Goal: Transaction & Acquisition: Purchase product/service

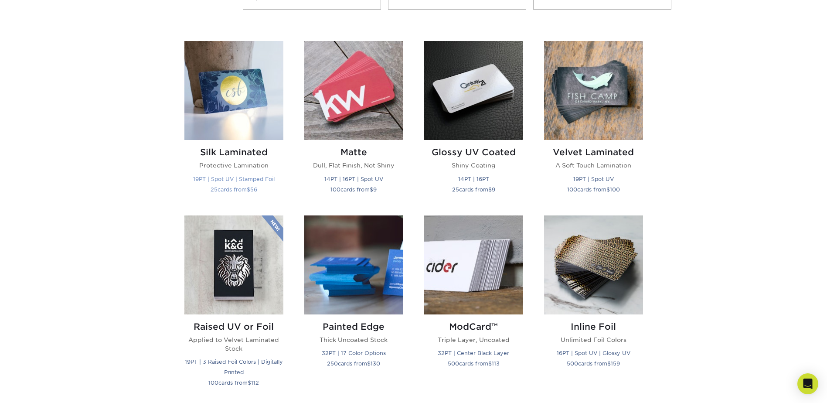
scroll to position [349, 0]
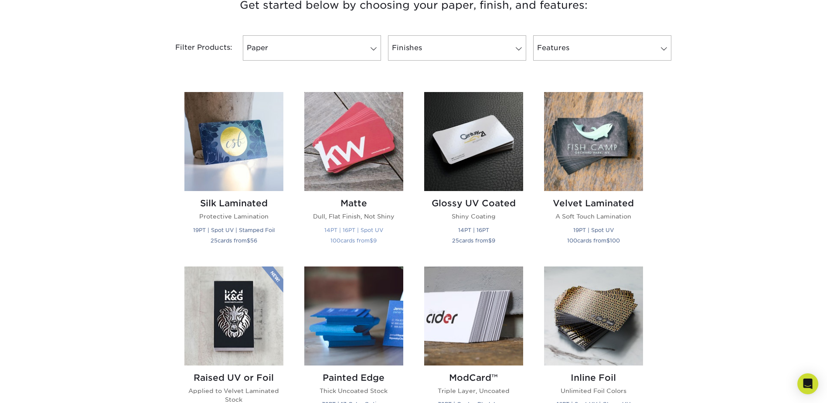
click at [346, 205] on h2 "Matte" at bounding box center [353, 203] width 99 height 10
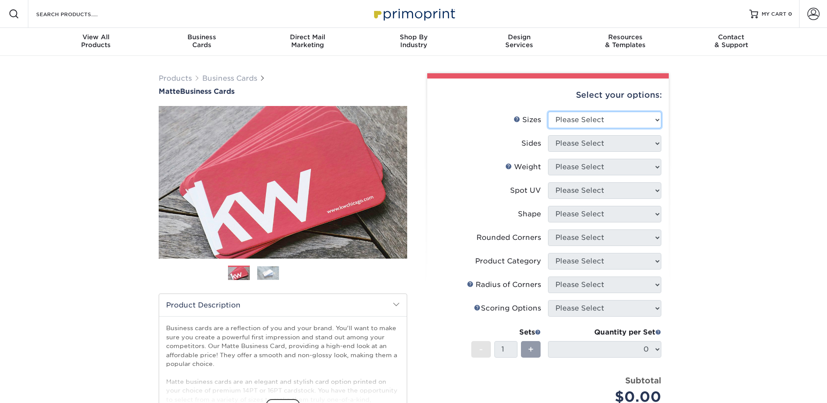
click at [612, 118] on select "Please Select 1.5" x 3.5" - Mini 1.75" x 3.5" - Mini 2" x 2" - Square 2" x 3" -…" at bounding box center [604, 120] width 113 height 17
select select "2.12x3.38"
click at [548, 112] on select "Please Select 1.5" x 3.5" - Mini 1.75" x 3.5" - Mini 2" x 2" - Square 2" x 3" -…" at bounding box center [604, 120] width 113 height 17
click at [620, 139] on select "Please Select Print Both Sides Print Front Only" at bounding box center [604, 143] width 113 height 17
select select "13abbda7-1d64-4f25-8bb2-c179b224825d"
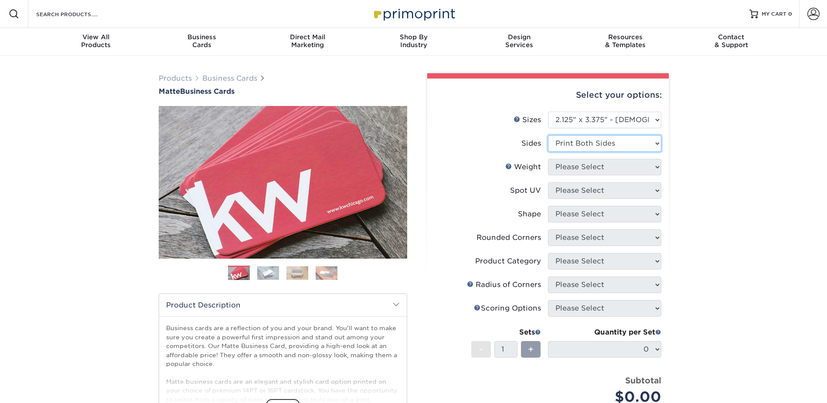
click at [548, 135] on select "Please Select Print Both Sides Print Front Only" at bounding box center [604, 143] width 113 height 17
click at [609, 165] on select "Please Select 16PT 14PT" at bounding box center [604, 167] width 113 height 17
select select "14PT"
click at [548, 159] on select "Please Select 16PT 14PT" at bounding box center [604, 167] width 113 height 17
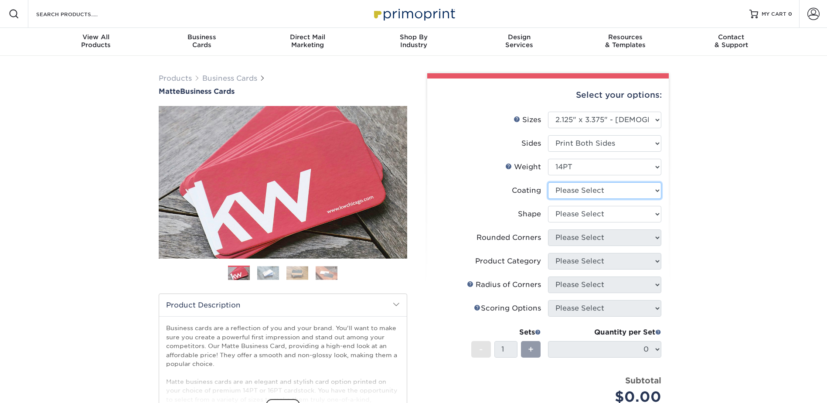
click at [595, 192] on select at bounding box center [604, 190] width 113 height 17
select select "121bb7b5-3b4d-429f-bd8d-bbf80e953313"
click at [548, 182] on select at bounding box center [604, 190] width 113 height 17
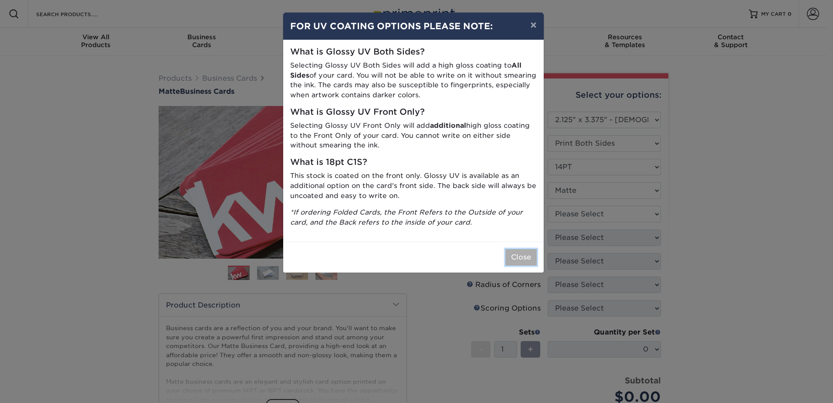
click at [518, 253] on button "Close" at bounding box center [520, 257] width 31 height 17
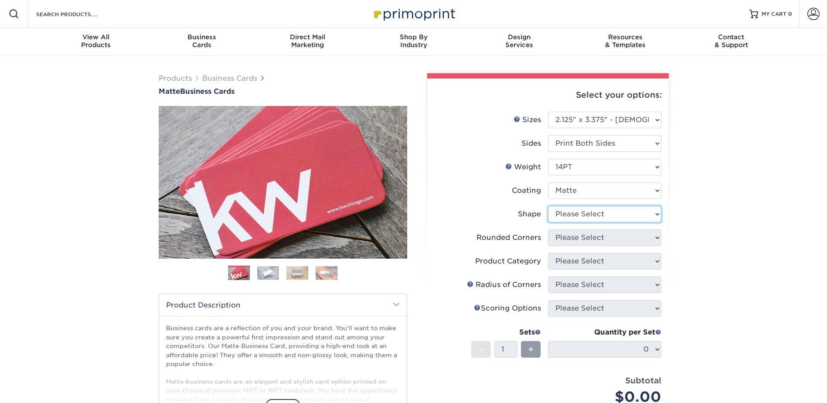
click at [575, 213] on select "Please Select Standard" at bounding box center [604, 214] width 113 height 17
select select "standard"
click at [548, 206] on select "Please Select Standard" at bounding box center [604, 214] width 113 height 17
click at [582, 233] on select "Please Select Yes - Round 2 Corners Yes - Round 4 Corners No" at bounding box center [604, 237] width 113 height 17
select select "0"
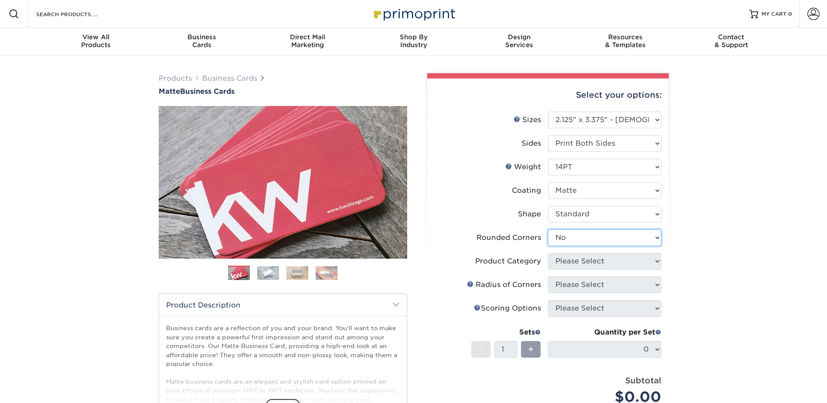
click at [548, 229] on select "Please Select Yes - Round 2 Corners Yes - Round 4 Corners No" at bounding box center [604, 237] width 113 height 17
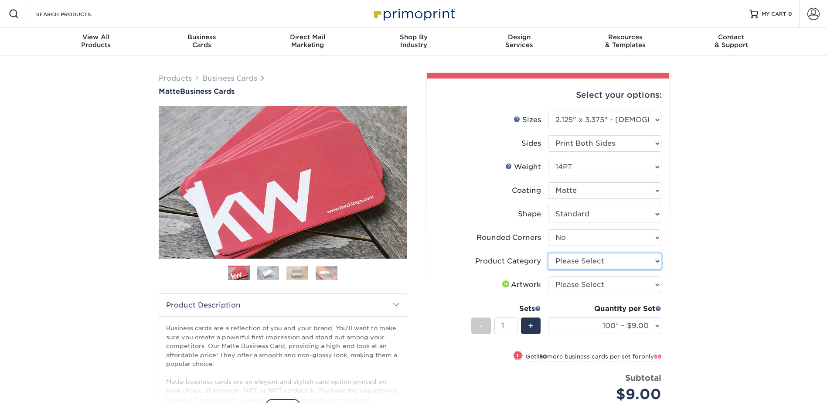
click at [619, 261] on select "Please Select Business Cards" at bounding box center [604, 261] width 113 height 17
select select "3b5148f1-0588-4f88-a218-97bcfdce65c1"
click at [548, 253] on select "Please Select Business Cards" at bounding box center [604, 261] width 113 height 17
click at [600, 282] on select "Please Select I will upload files I need a design - $100" at bounding box center [604, 284] width 113 height 17
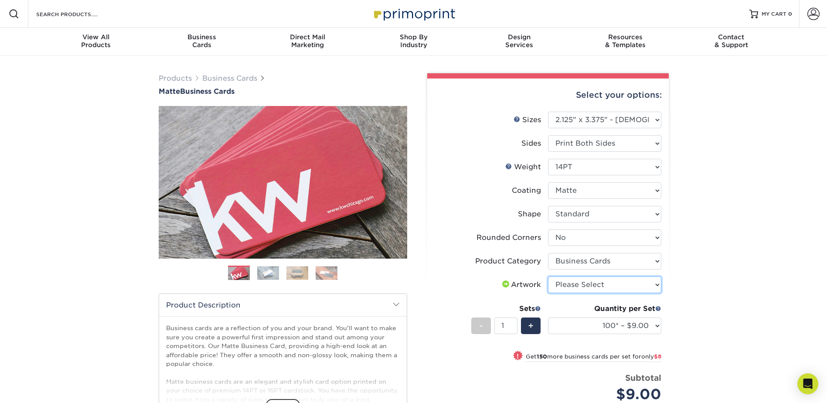
select select "upload"
click at [548, 276] on select "Please Select I will upload files I need a design - $100" at bounding box center [604, 284] width 113 height 17
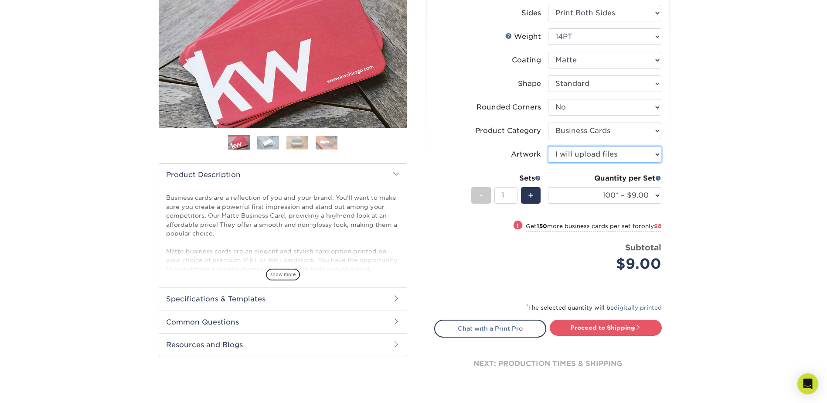
scroll to position [131, 0]
click at [647, 197] on select "100* – $9.00 250* – $17.00 500 – $33.00 1000 – $46.00 2500 – $99.00 5000 – $141…" at bounding box center [604, 194] width 113 height 17
select select "250* – $17.00"
click at [548, 186] on select "100* – $9.00 250* – $17.00 500 – $33.00 1000 – $46.00 2500 – $99.00 5000 – $141…" at bounding box center [604, 194] width 113 height 17
click at [640, 331] on link "Proceed to Shipping" at bounding box center [605, 327] width 112 height 16
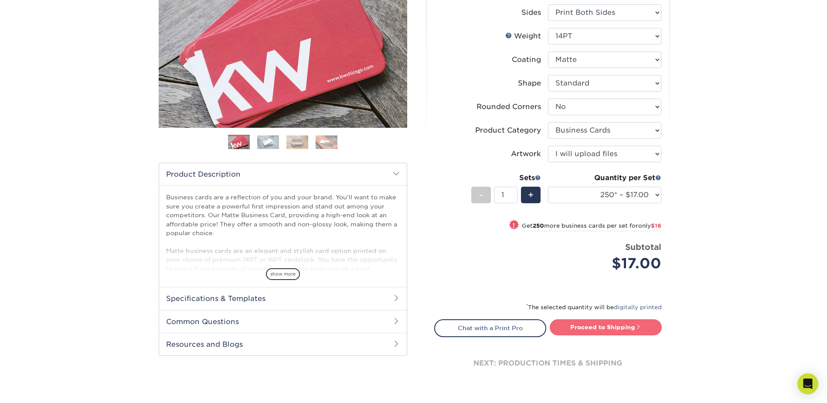
type input "Set 1"
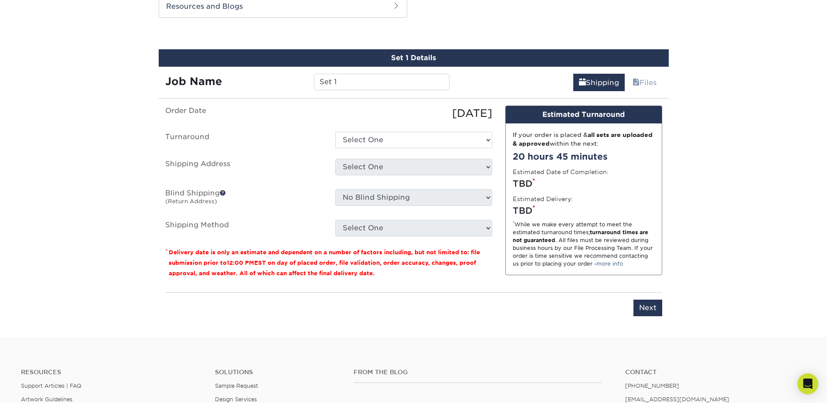
scroll to position [474, 0]
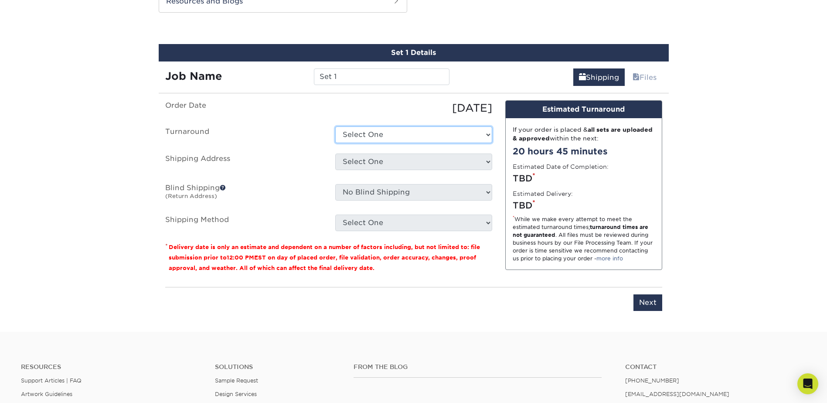
click at [396, 137] on select "Select One 2-4 Business Days 2 Day Next Business Day" at bounding box center [413, 134] width 157 height 17
select select "9764635e-e593-45d6-beea-1a68646577da"
click at [335, 126] on select "Select One 2-4 Business Days 2 Day Next Business Day" at bounding box center [413, 134] width 157 height 17
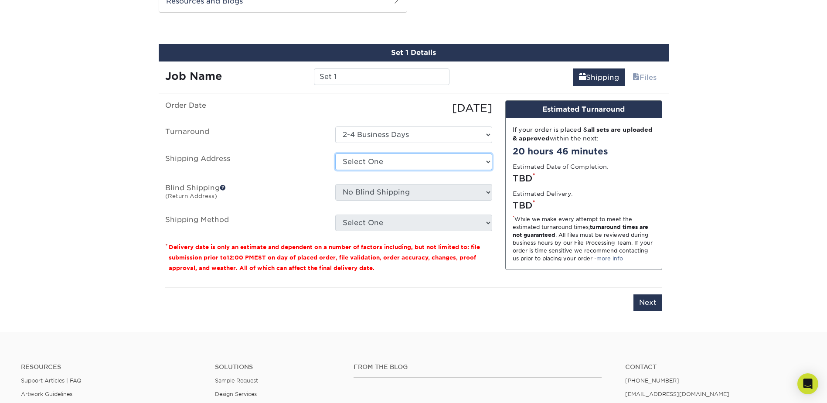
click at [398, 158] on select "Select One + Add New Address - Login" at bounding box center [413, 161] width 157 height 17
click at [335, 153] on select "Select One + Add New Address - Login" at bounding box center [413, 161] width 157 height 17
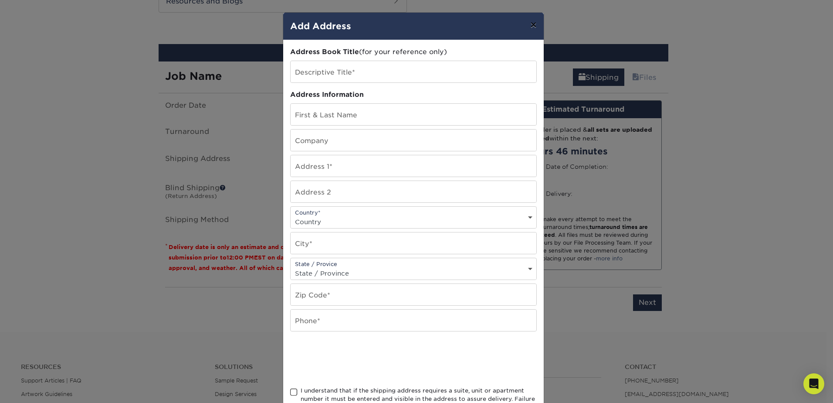
click at [531, 24] on button "×" at bounding box center [533, 25] width 20 height 24
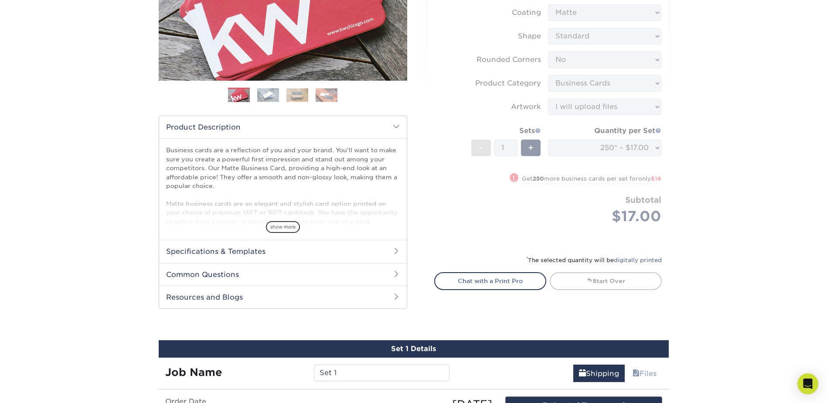
scroll to position [218, 0]
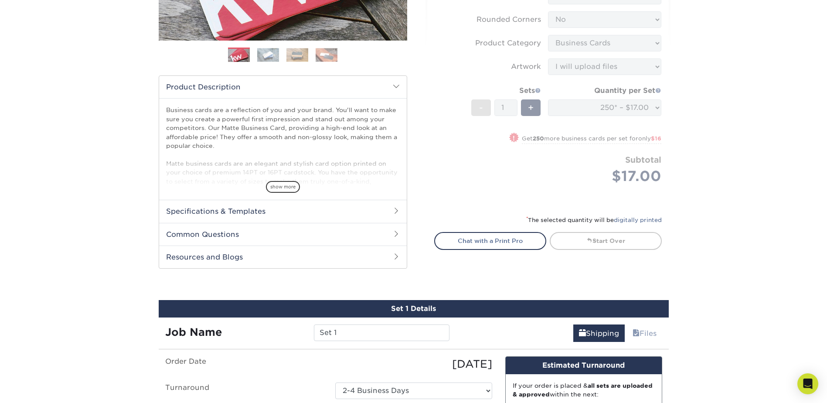
click at [569, 195] on form "Sizes Help Sizes Please Select 1.5" x 3.5" - Mini 1.75" x 3.5" - Mini 2" x 2" -…" at bounding box center [547, 49] width 227 height 311
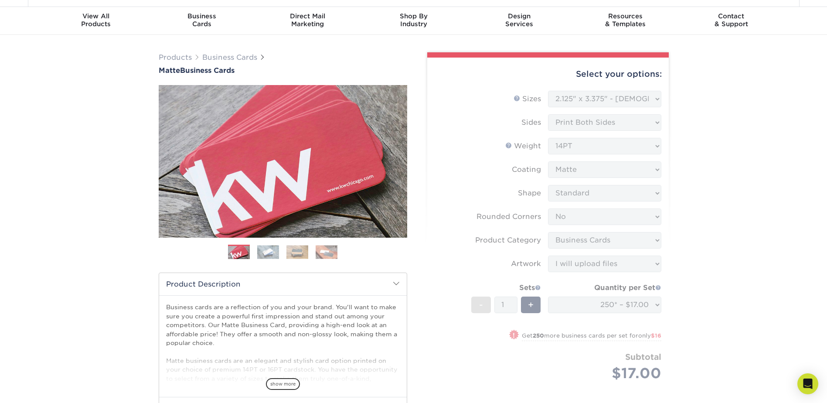
scroll to position [0, 0]
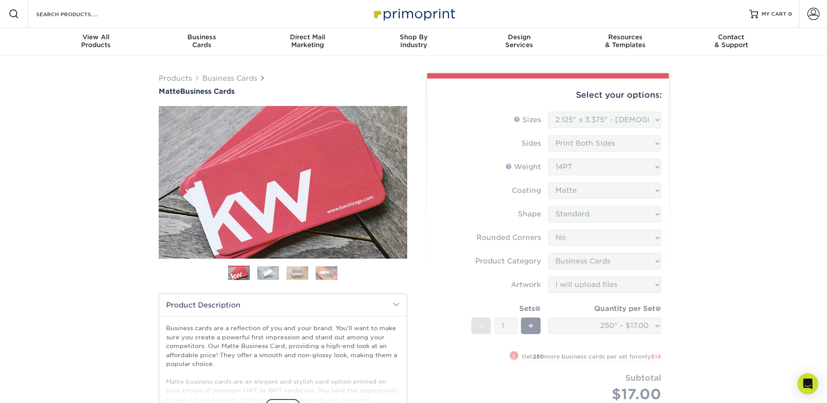
drag, startPoint x: 616, startPoint y: 131, endPoint x: 615, endPoint y: 119, distance: 12.7
click at [615, 127] on form "Sizes Help Sizes Please Select 1.5" x 3.5" - Mini 1.75" x 3.5" - Mini 2" x 2" -…" at bounding box center [547, 267] width 227 height 311
click at [615, 119] on form "Sizes Help Sizes Please Select 1.5" x 3.5" - Mini 1.75" x 3.5" - Mini 2" x 2" -…" at bounding box center [547, 267] width 227 height 311
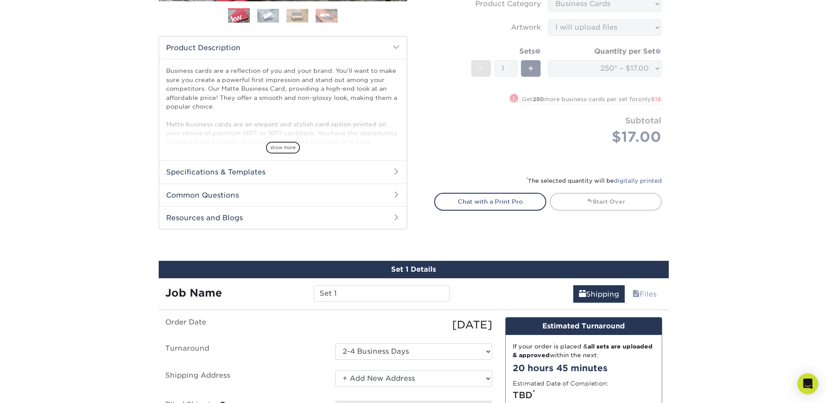
scroll to position [261, 0]
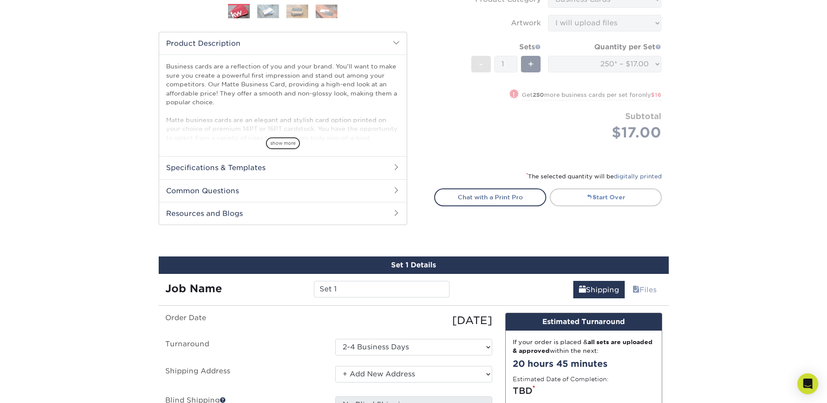
click at [600, 193] on link "Start Over" at bounding box center [605, 196] width 112 height 17
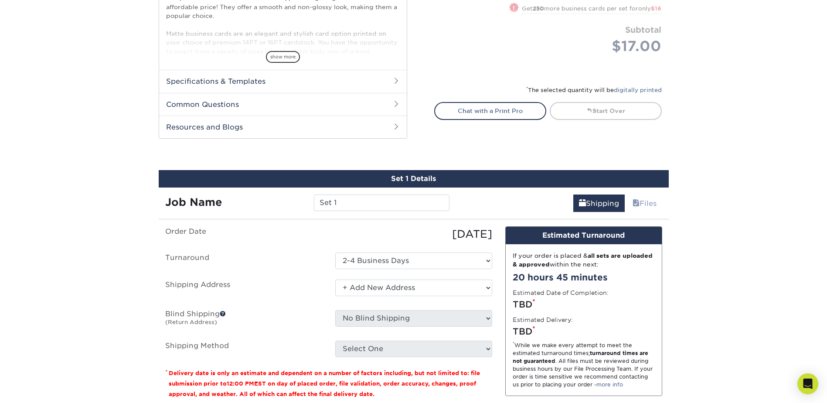
scroll to position [349, 0]
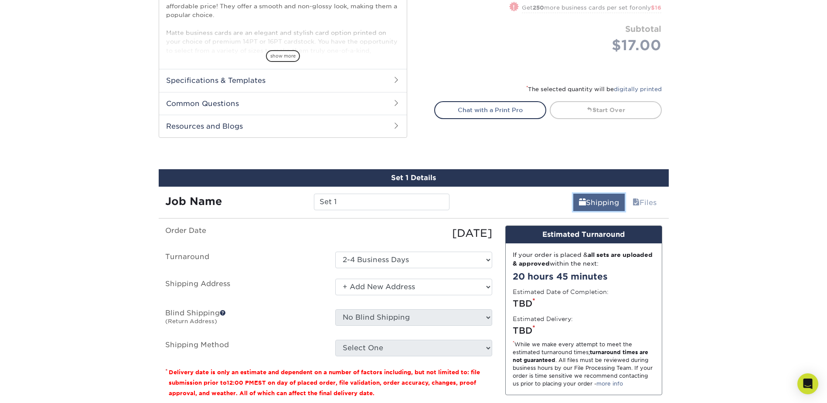
click at [584, 204] on link "Shipping" at bounding box center [598, 201] width 51 height 17
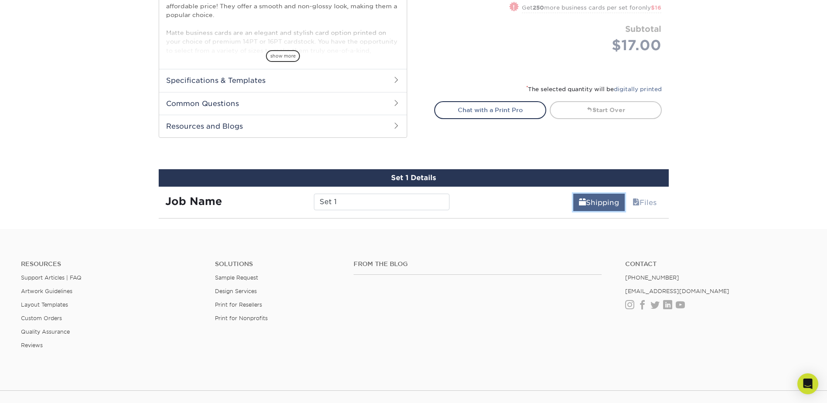
click at [584, 204] on link "Shipping" at bounding box center [598, 201] width 51 height 17
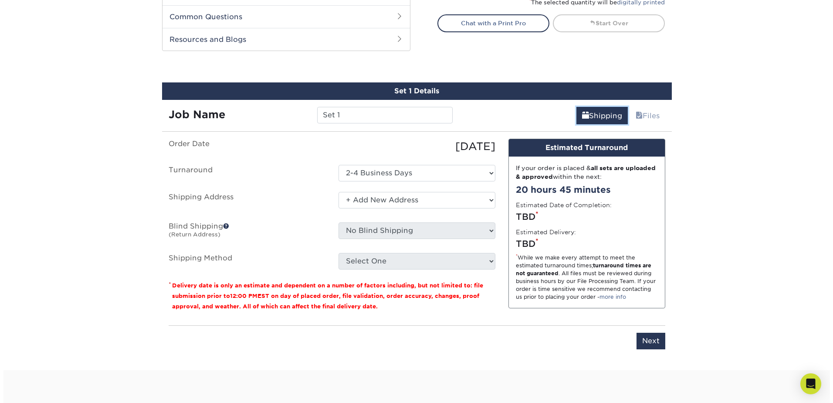
scroll to position [436, 0]
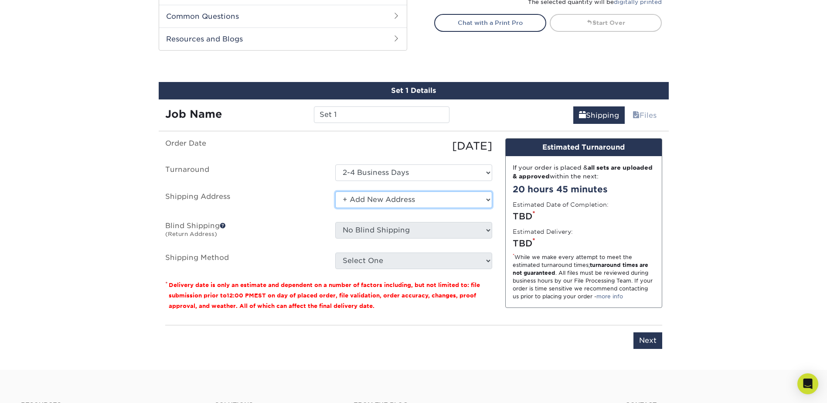
click at [379, 200] on select "Select One + Add New Address - Login" at bounding box center [413, 199] width 157 height 17
click at [335, 191] on select "Select One + Add New Address - Login" at bounding box center [413, 199] width 157 height 17
click at [390, 205] on select "Select One + Add New Address - Login" at bounding box center [413, 199] width 157 height 17
select select "newaddress"
click at [335, 191] on select "Select One + Add New Address - Login" at bounding box center [413, 199] width 157 height 17
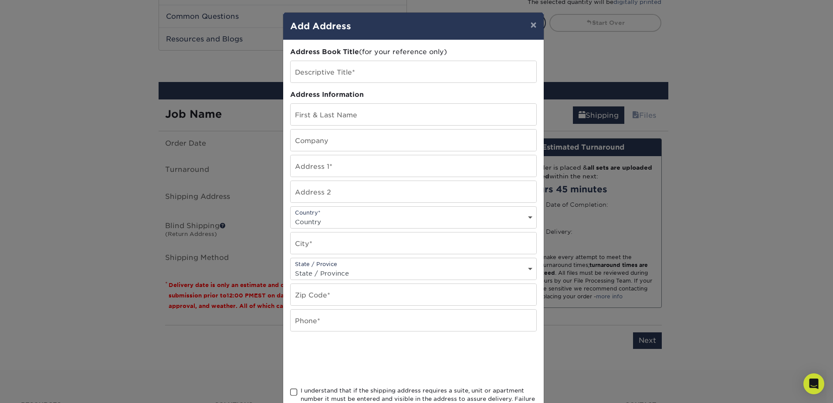
click at [340, 214] on div "Country* Country United States Canada ----------------------------- Afghanistan…" at bounding box center [413, 217] width 247 height 22
click at [353, 220] on select "Country United States Canada ----------------------------- Afghanistan Albania …" at bounding box center [414, 221] width 246 height 13
select select "US"
click at [291, 215] on select "Country United States Canada ----------------------------- Afghanistan Albania …" at bounding box center [414, 221] width 246 height 13
click at [333, 247] on input "text" at bounding box center [414, 242] width 246 height 21
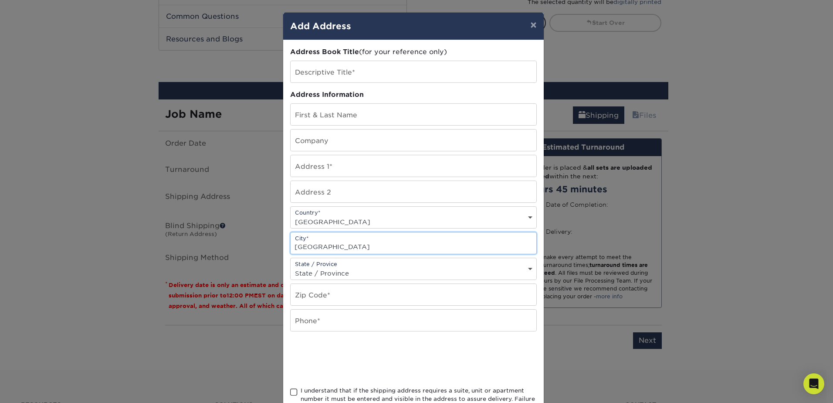
type input "Richmond"
click at [339, 268] on select "State / Province Alabama Alaska Arizona Arkansas California Colorado Connecticu…" at bounding box center [414, 273] width 246 height 13
select select "VA"
click at [291, 267] on select "State / Province Alabama Alaska Arizona Arkansas California Colorado Connecticu…" at bounding box center [414, 273] width 246 height 13
click at [342, 294] on input "text" at bounding box center [414, 294] width 246 height 21
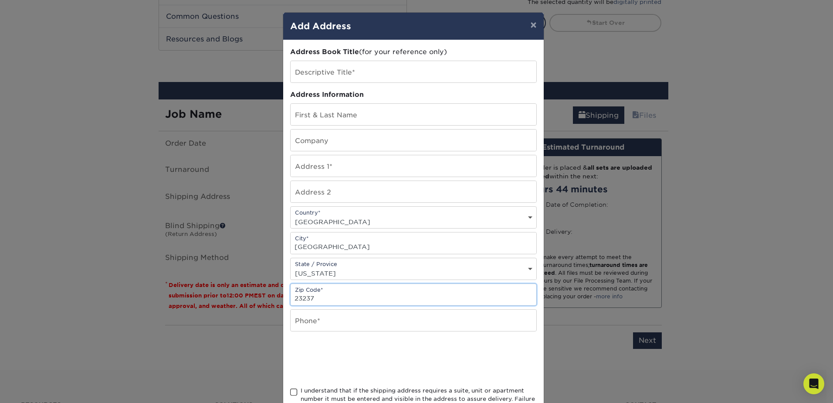
type input "23237"
type input "0"
type input "804924577"
click at [352, 71] on input "text" at bounding box center [414, 71] width 246 height 21
type input "Giovanny BC"
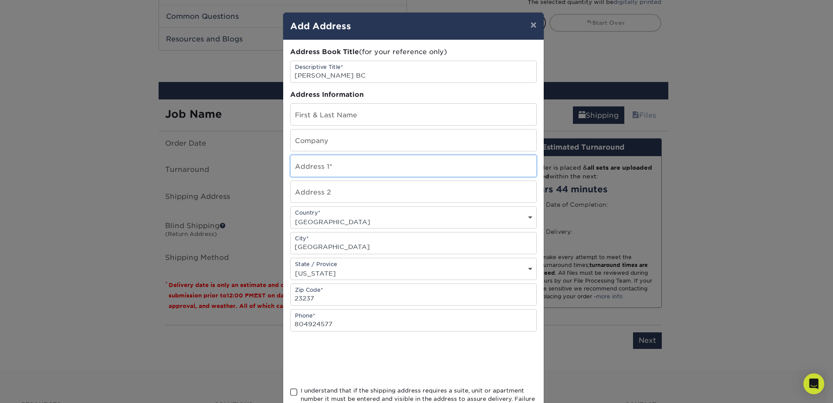
click at [351, 171] on input "text" at bounding box center [414, 165] width 246 height 21
type input "8111 Virginia Pine Ct."
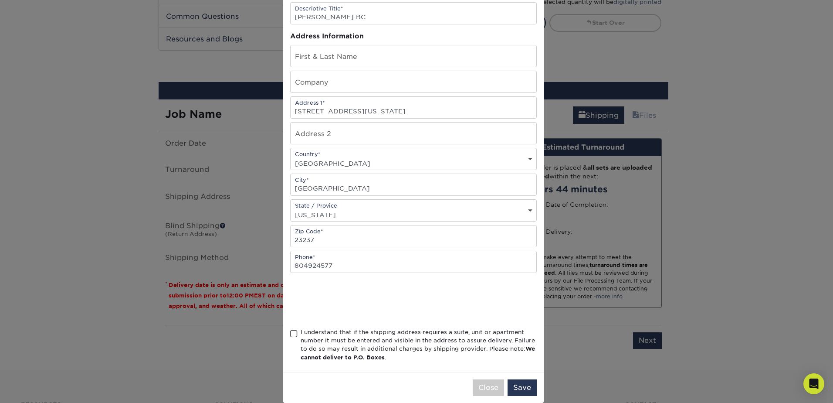
scroll to position [71, 0]
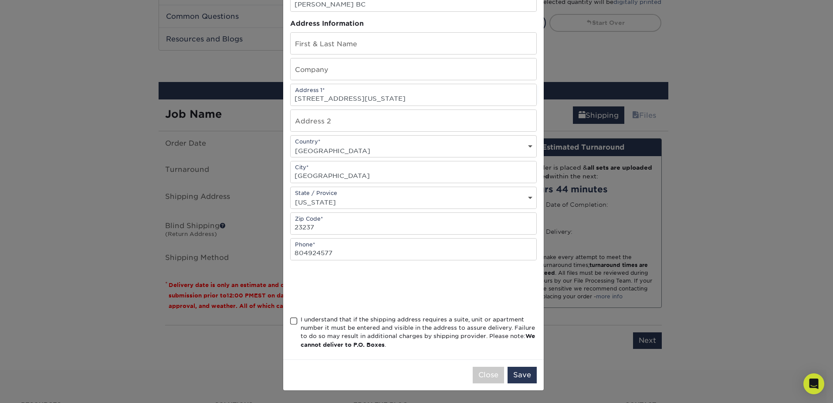
click at [305, 320] on div "I understand that if the shipping address requires a suite, unit or apartment n…" at bounding box center [419, 332] width 236 height 34
click at [0, 0] on input "I understand that if the shipping address requires a suite, unit or apartment n…" at bounding box center [0, 0] width 0 height 0
click at [521, 373] on button "Save" at bounding box center [522, 374] width 29 height 17
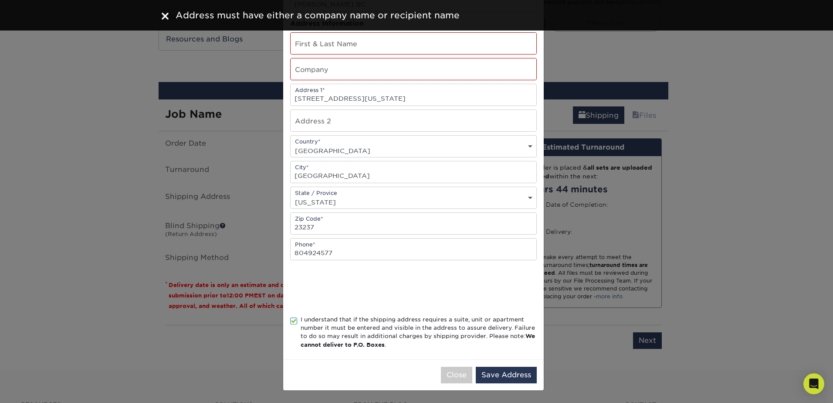
click at [324, 30] on div "Address Book Title (for your reference only) Descriptive Title* Giovanny BC Add…" at bounding box center [413, 164] width 247 height 376
click at [329, 44] on input "text" at bounding box center [414, 43] width 246 height 21
type input "[PERSON_NAME]"
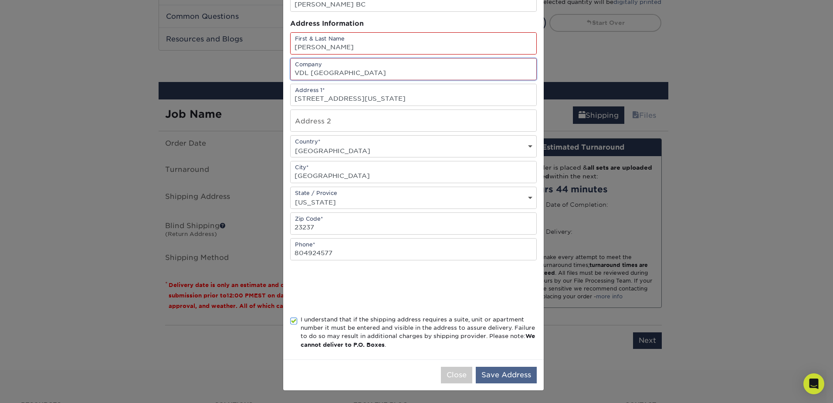
type input "VDL [GEOGRAPHIC_DATA]"
click at [495, 369] on button "Save Address" at bounding box center [506, 374] width 61 height 17
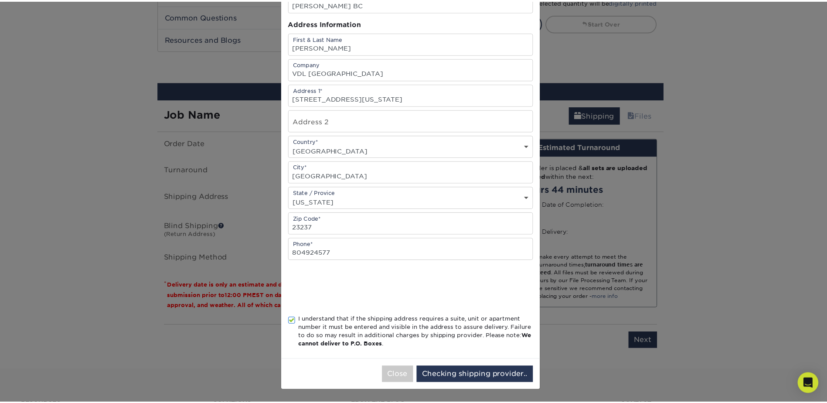
scroll to position [0, 0]
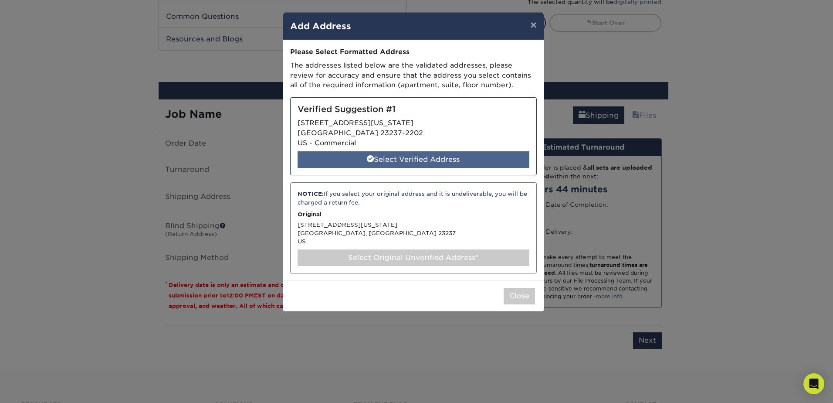
click at [427, 159] on div "Select Verified Address" at bounding box center [414, 159] width 232 height 17
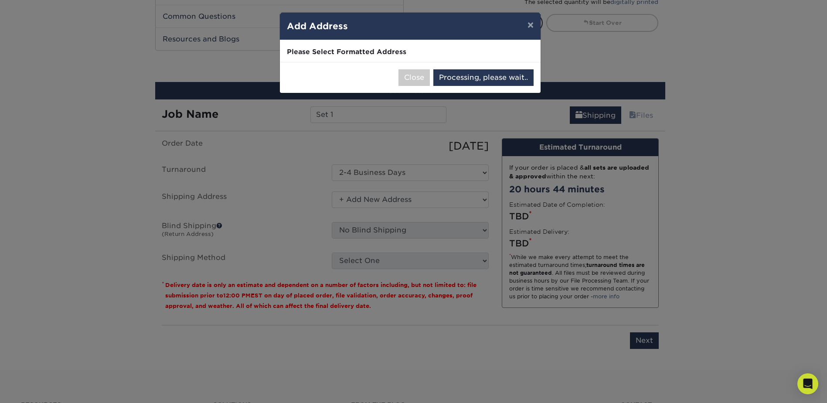
select select "285193"
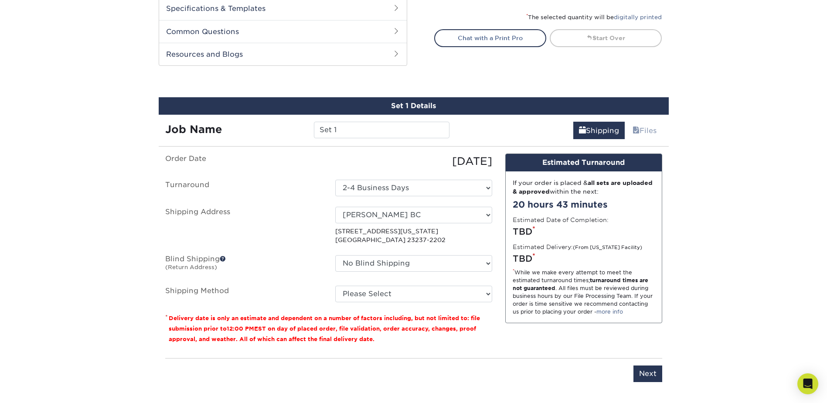
scroll to position [436, 0]
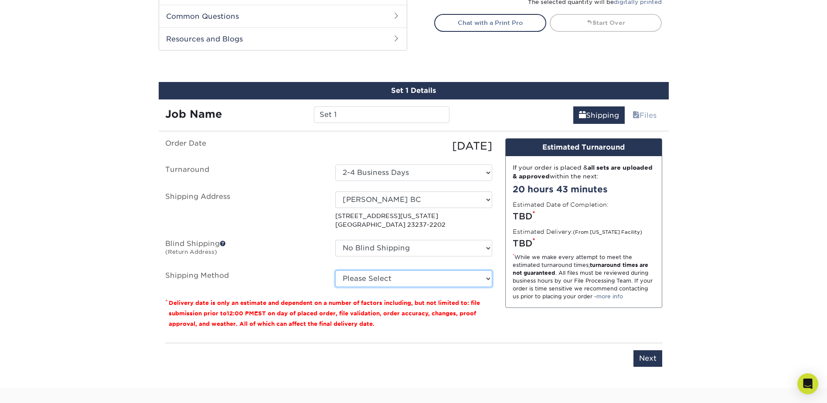
click at [391, 286] on select "Please Select Ground Shipping (+$7.84) 3 Day Shipping Service (+$15.34) 2 Day A…" at bounding box center [413, 278] width 157 height 17
select select "03"
click at [335, 270] on select "Please Select Ground Shipping (+$7.84) 3 Day Shipping Service (+$15.34) 2 Day A…" at bounding box center [413, 278] width 157 height 17
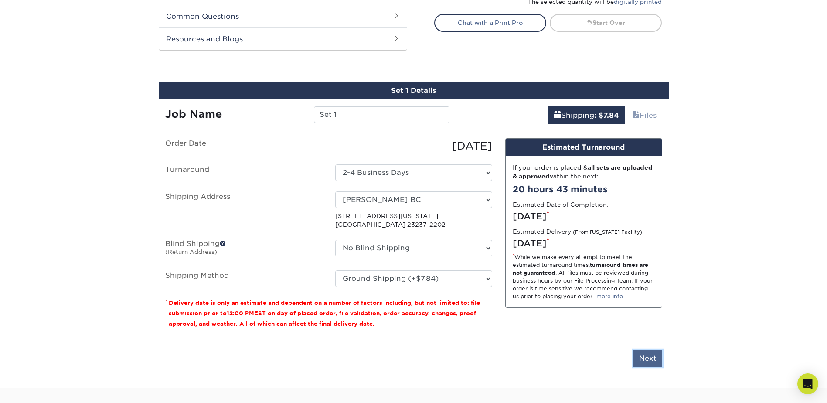
click at [651, 356] on input "Next" at bounding box center [647, 358] width 29 height 17
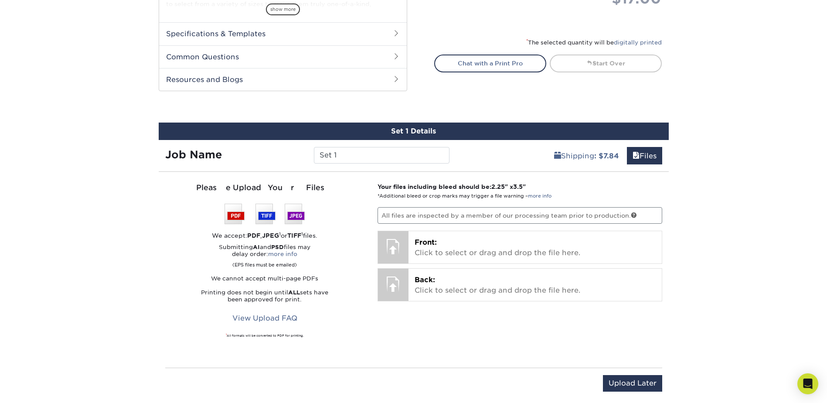
scroll to position [392, 0]
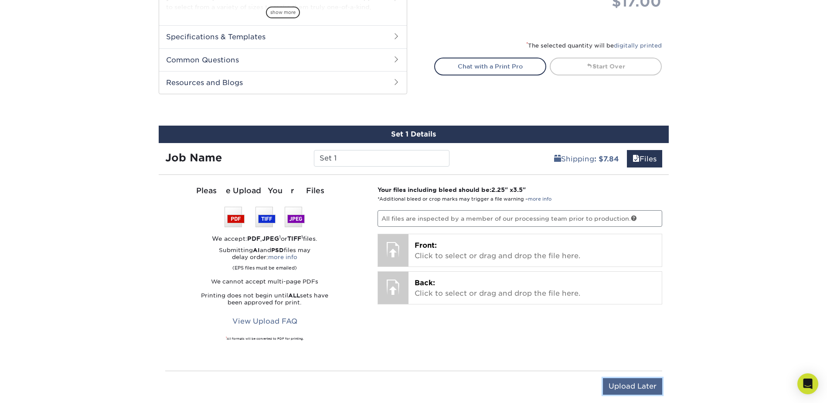
click at [648, 382] on input "Upload Later" at bounding box center [632, 386] width 59 height 17
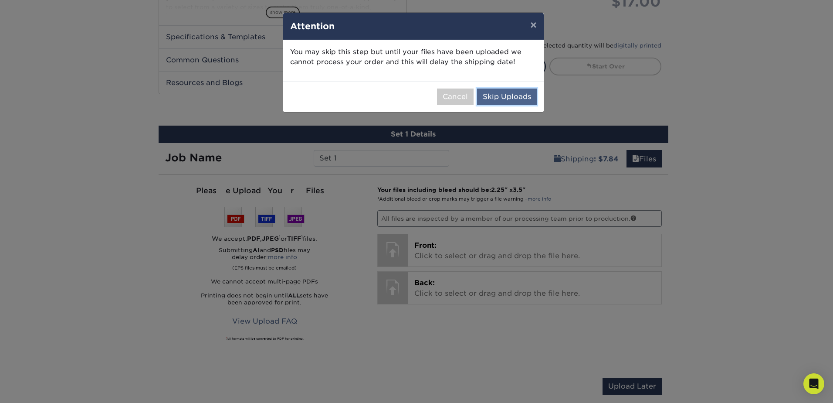
click at [510, 98] on button "Skip Uploads" at bounding box center [507, 96] width 60 height 17
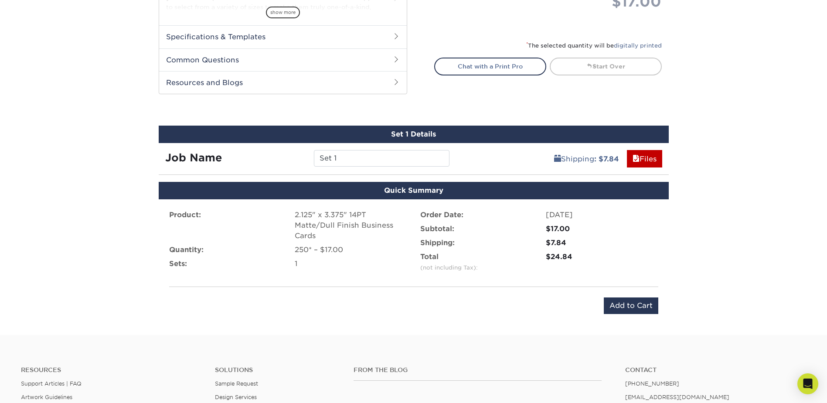
drag, startPoint x: 507, startPoint y: 337, endPoint x: 438, endPoint y: 132, distance: 216.3
click at [424, 230] on label "Subtotal:" at bounding box center [437, 229] width 34 height 10
click at [407, 191] on div "Quick Summary" at bounding box center [414, 190] width 510 height 17
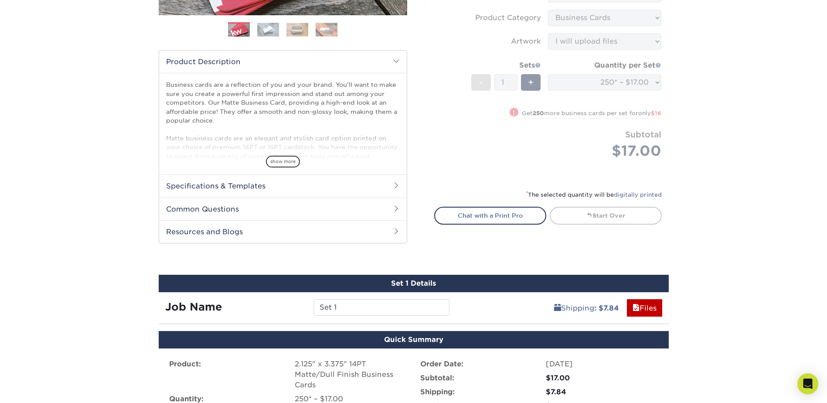
scroll to position [305, 0]
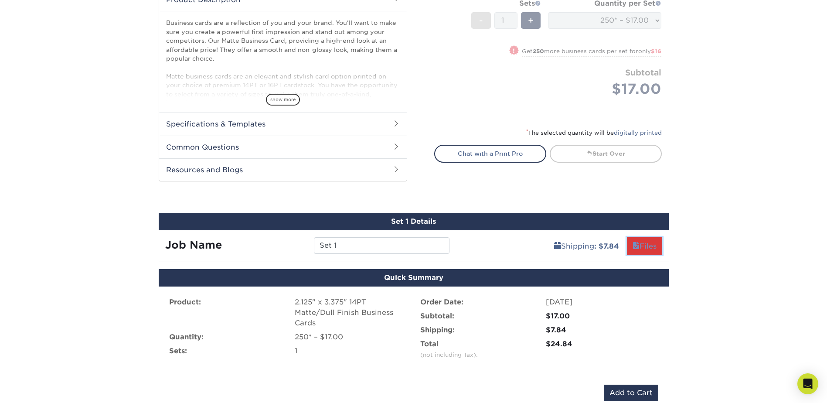
click at [650, 245] on link "Files" at bounding box center [644, 245] width 35 height 17
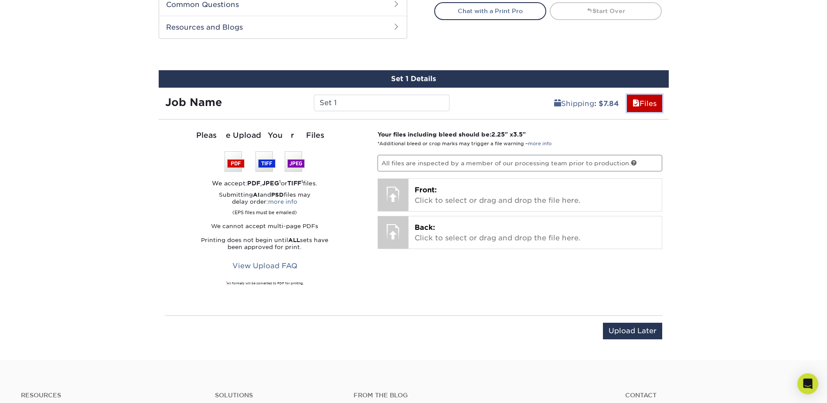
scroll to position [479, 0]
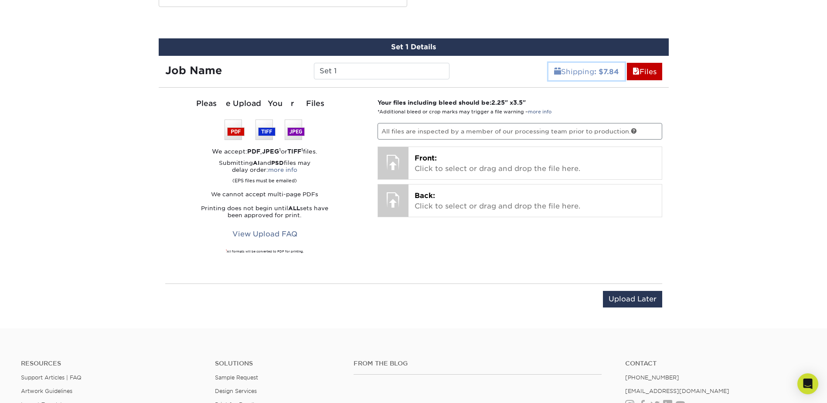
click at [583, 73] on link "Shipping : $7.84" at bounding box center [586, 71] width 76 height 17
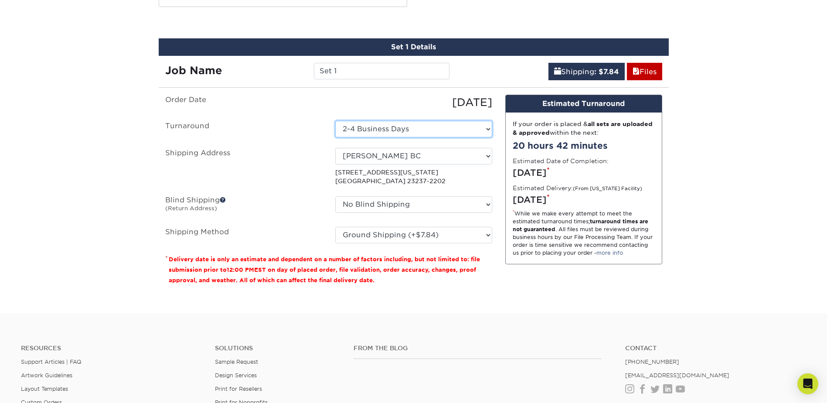
click at [406, 127] on select "Select One 2-4 Business Days 2 Day Next Business Day" at bounding box center [413, 129] width 157 height 17
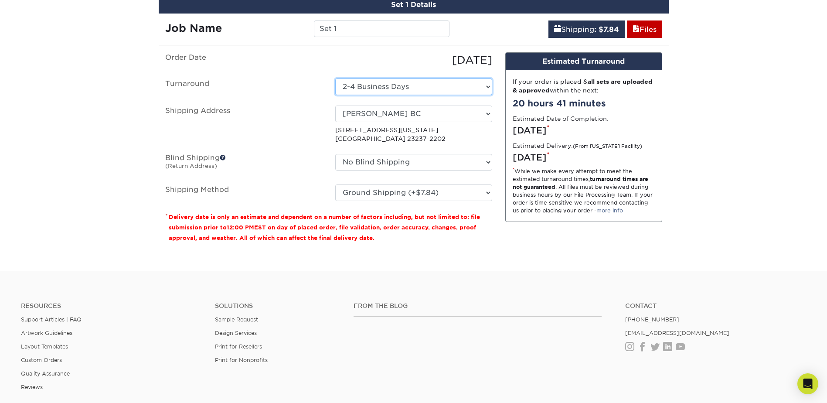
scroll to position [523, 0]
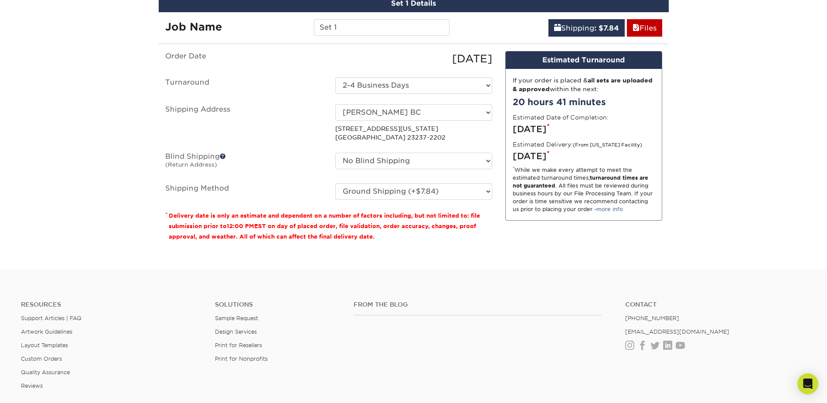
click at [614, 57] on div "Design Estimated Turnaround" at bounding box center [583, 59] width 156 height 17
click at [593, 17] on div "Shipping : $7.84 Files" at bounding box center [562, 24] width 213 height 24
click at [607, 27] on b ": $7.84" at bounding box center [606, 28] width 25 height 8
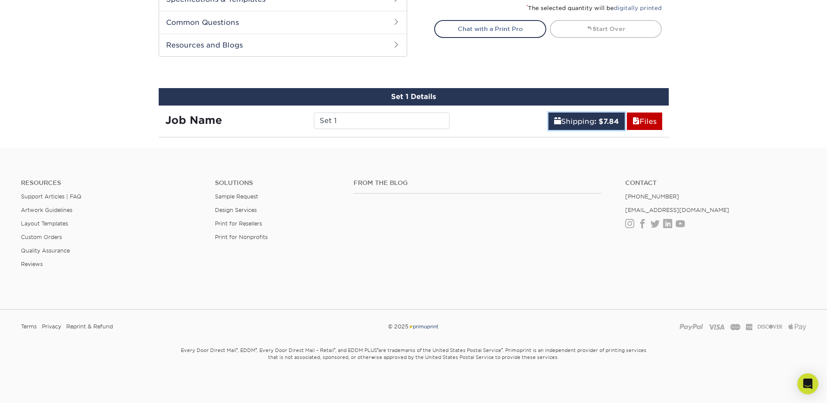
scroll to position [430, 0]
click at [635, 122] on span at bounding box center [635, 121] width 7 height 8
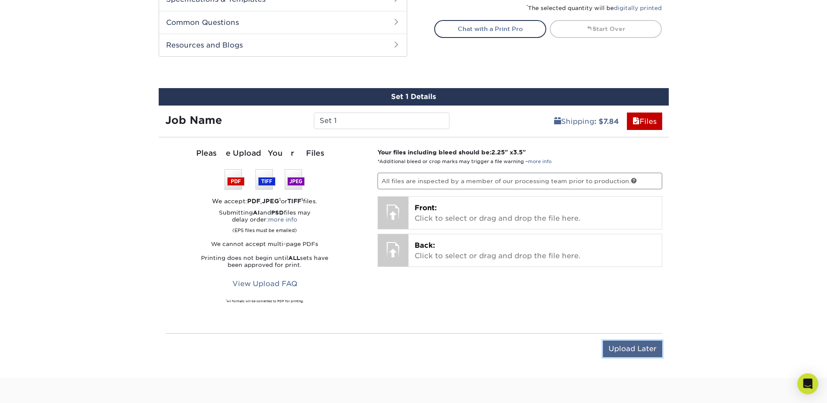
click at [614, 348] on input "Upload Later" at bounding box center [632, 348] width 59 height 17
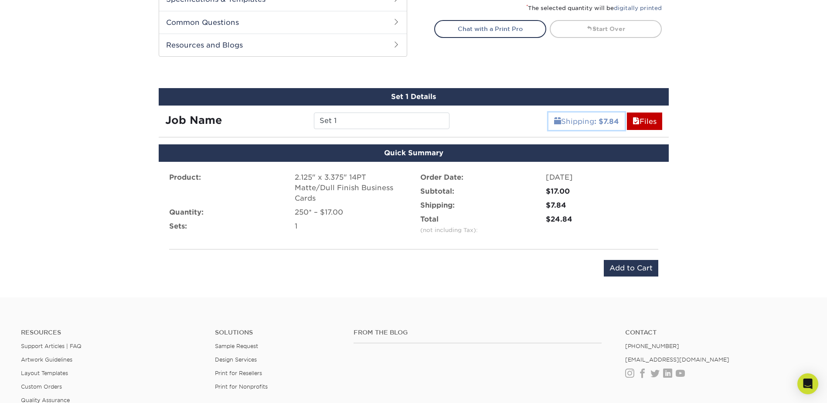
click at [597, 121] on b ": $7.84" at bounding box center [606, 121] width 25 height 8
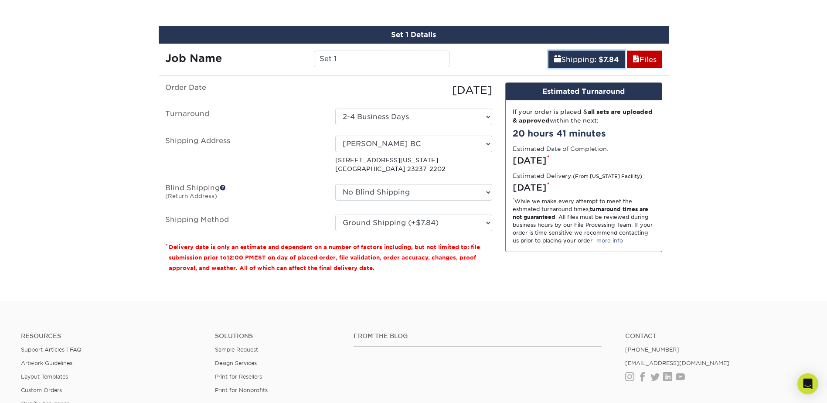
scroll to position [386, 0]
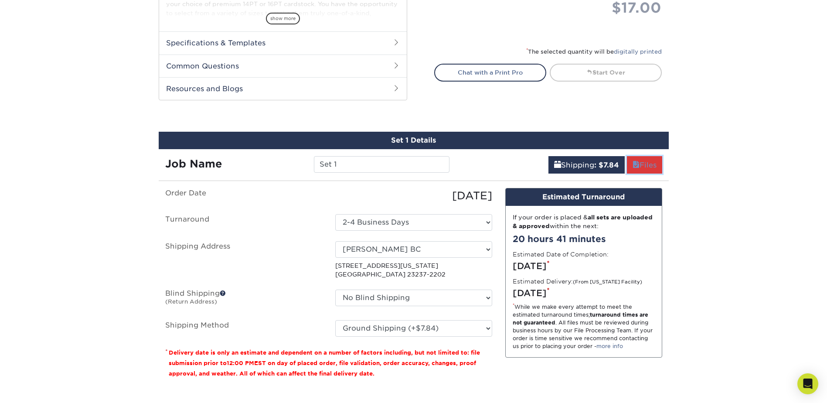
click at [650, 163] on link "Files" at bounding box center [644, 164] width 35 height 17
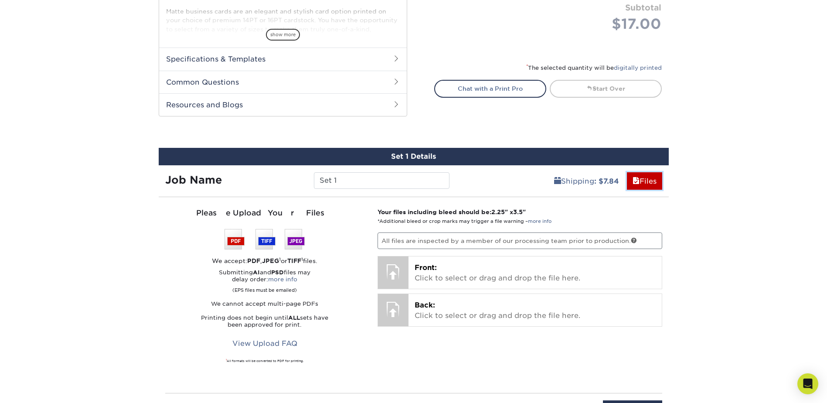
scroll to position [392, 0]
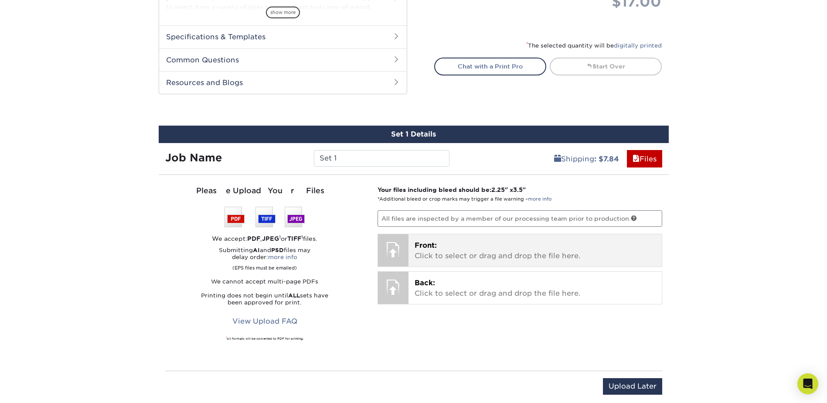
click at [470, 253] on p "Front: Click to select or drag and drop the file here." at bounding box center [534, 250] width 241 height 21
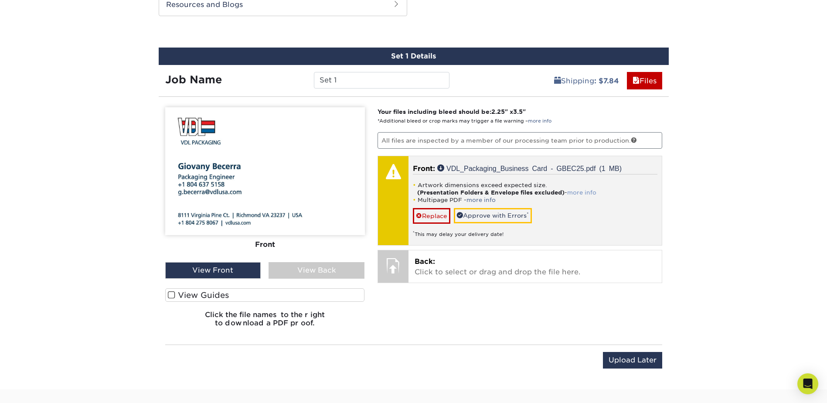
scroll to position [479, 0]
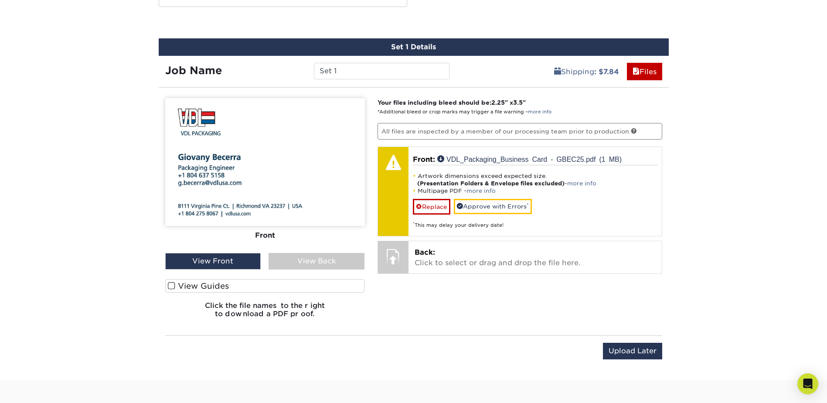
click at [314, 264] on div "View Back" at bounding box center [316, 261] width 96 height 17
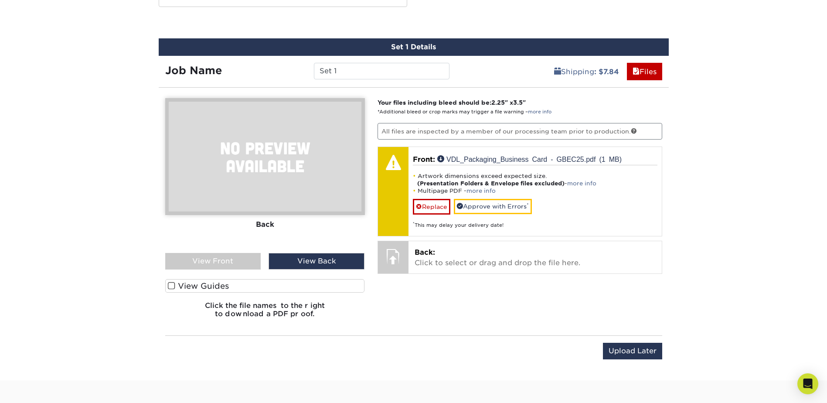
click at [234, 262] on div "View Front" at bounding box center [213, 261] width 96 height 17
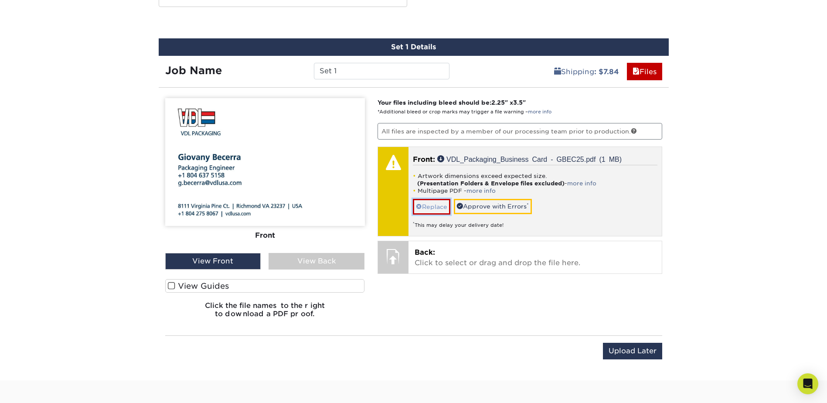
click at [425, 205] on link "Replace" at bounding box center [431, 206] width 37 height 15
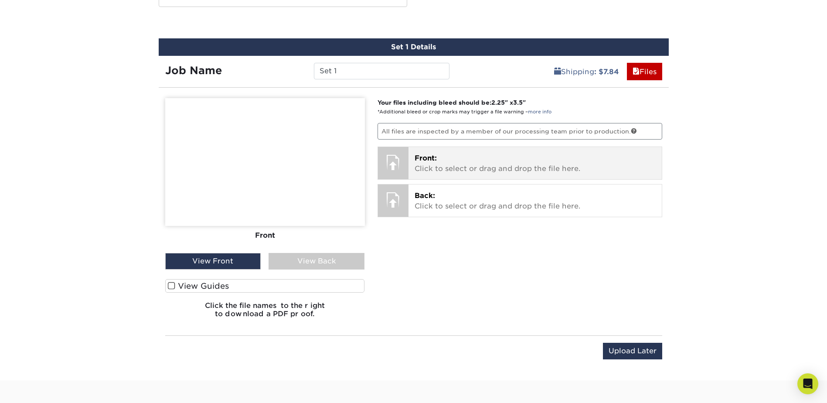
click at [438, 166] on p "Front: Click to select or drag and drop the file here." at bounding box center [534, 163] width 241 height 21
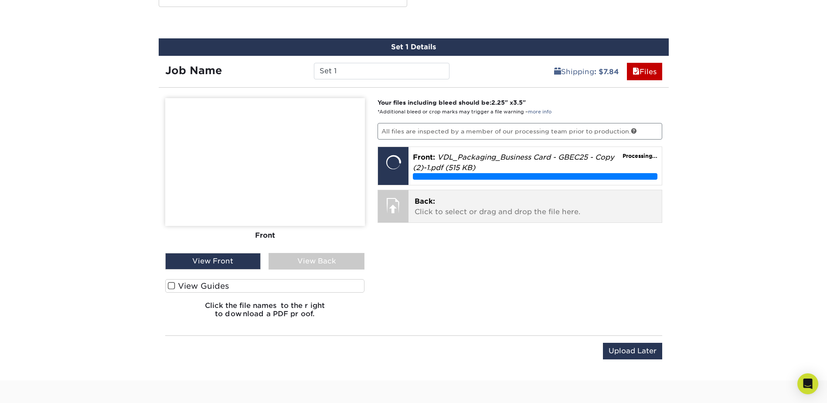
click at [400, 208] on div at bounding box center [393, 205] width 30 height 30
click at [429, 207] on p "Back: Click to select or drag and drop the file here." at bounding box center [534, 206] width 241 height 21
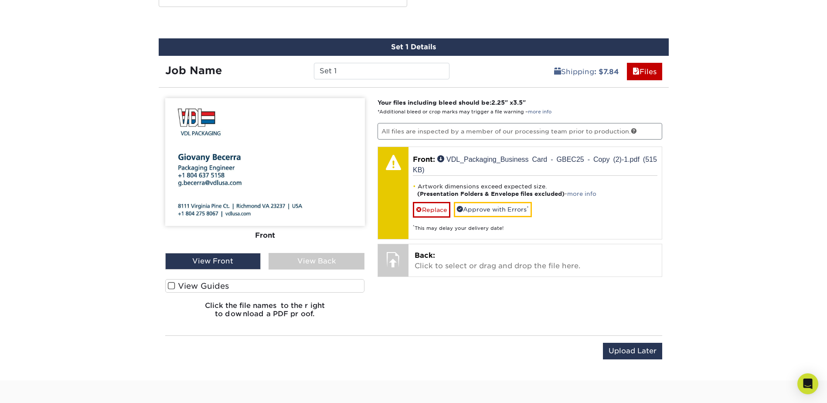
click at [171, 285] on span at bounding box center [171, 285] width 7 height 8
click at [0, 0] on input "View Guides" at bounding box center [0, 0] width 0 height 0
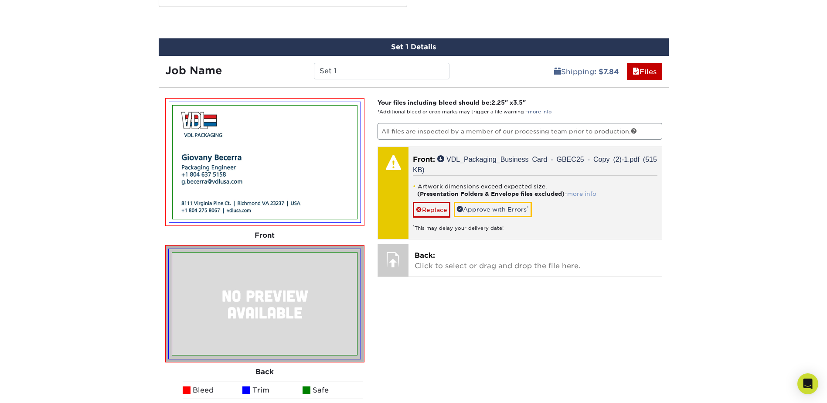
click at [589, 193] on link "more info" at bounding box center [581, 193] width 29 height 7
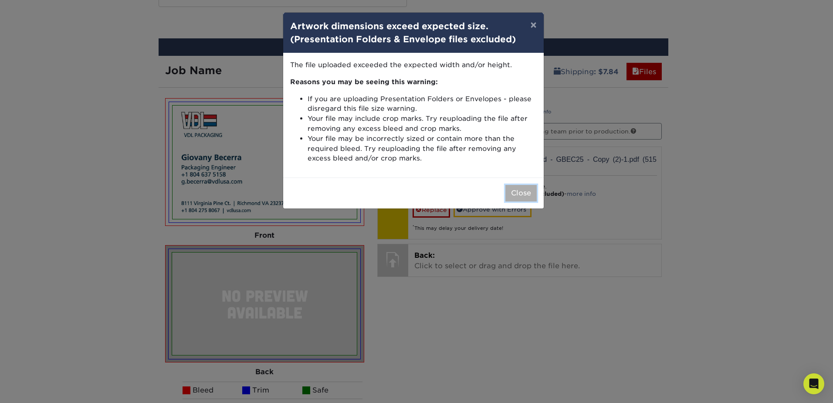
click at [518, 194] on button "Close" at bounding box center [520, 193] width 31 height 17
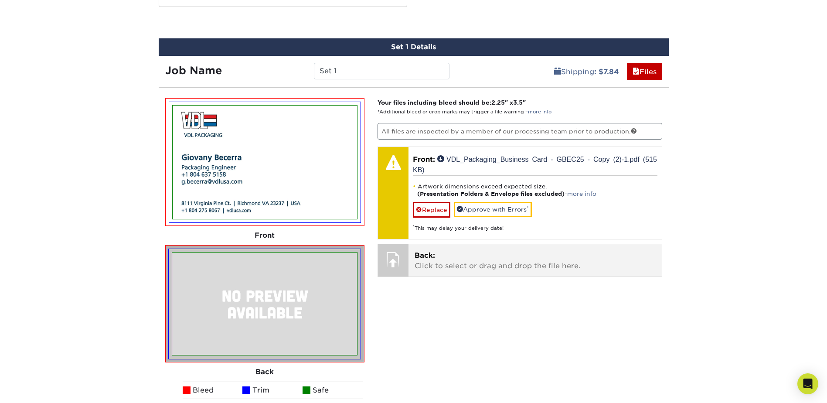
click at [448, 262] on p "Back: Click to select or drag and drop the file here." at bounding box center [534, 260] width 241 height 21
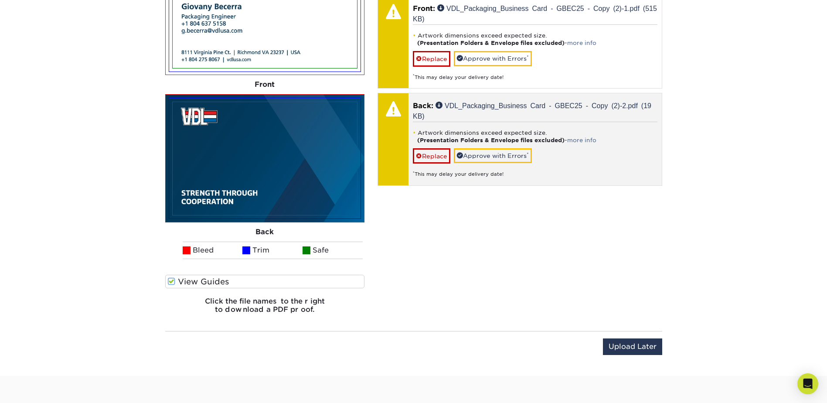
scroll to position [654, 0]
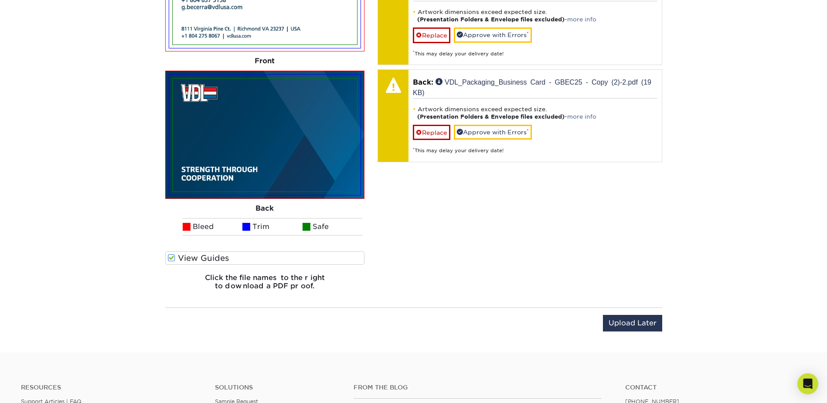
click at [402, 286] on div "Your files including bleed should be: 2.25 " x 3.5 " *Additional bleed or crop …" at bounding box center [520, 110] width 298 height 373
click at [261, 162] on img at bounding box center [265, 134] width 184 height 113
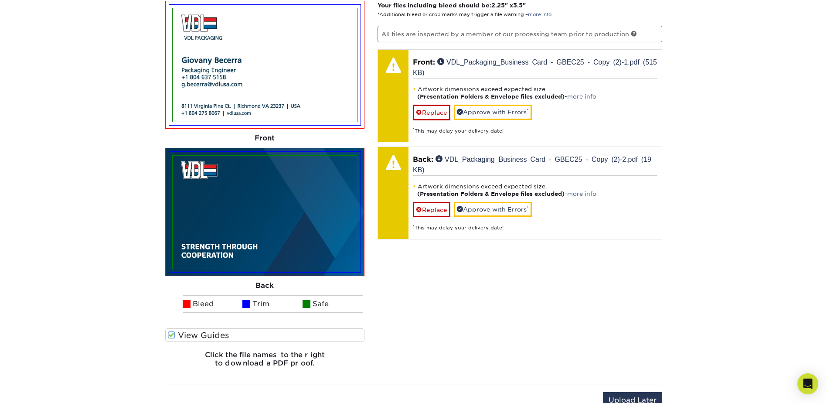
scroll to position [566, 0]
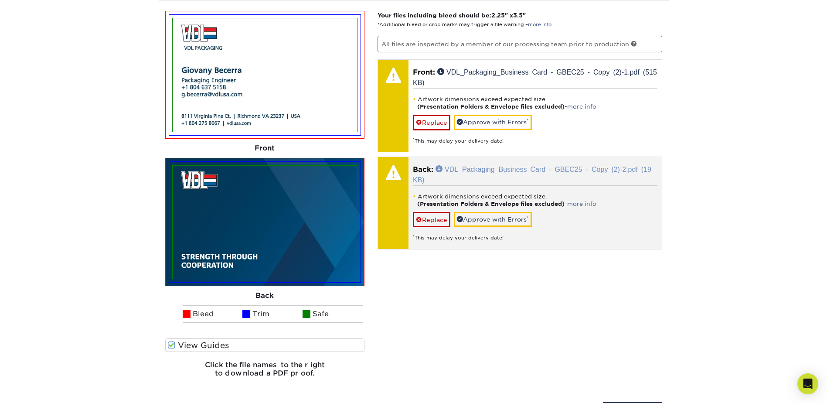
click at [521, 170] on link "VDL_Packaging_Business Card - GBEC25 - Copy (2)-2.pdf (19 KB)" at bounding box center [532, 173] width 238 height 17
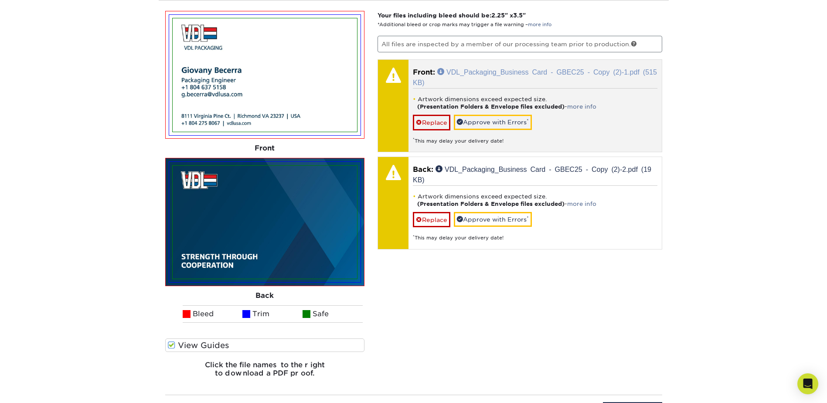
click at [469, 71] on link "VDL_Packaging_Business Card - GBEC25 - Copy (2)-1.pdf (515 KB)" at bounding box center [535, 76] width 244 height 17
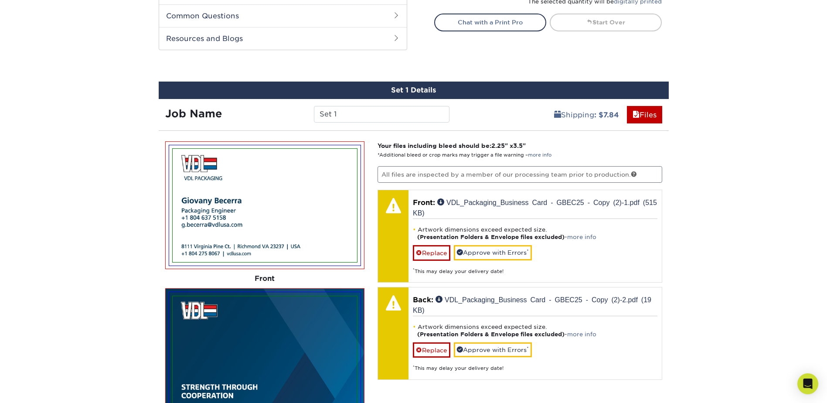
scroll to position [436, 0]
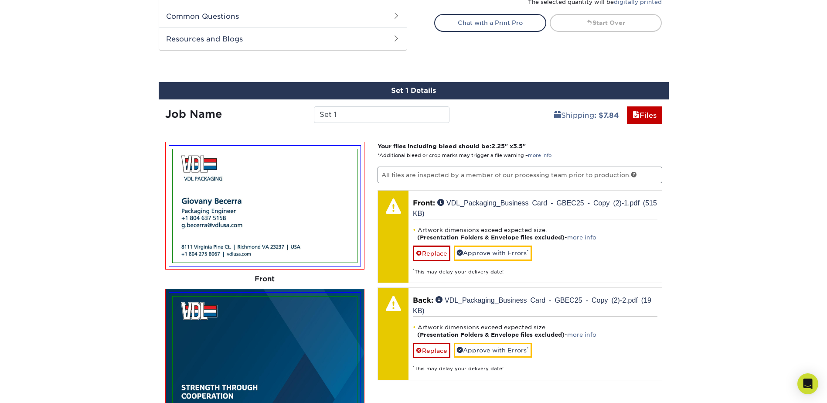
click at [710, 141] on div "Products Business Cards Matte Business Cards Previous Next 100 $ 9" at bounding box center [413, 95] width 827 height 950
drag, startPoint x: 386, startPoint y: 112, endPoint x: 312, endPoint y: 108, distance: 73.7
click at [312, 108] on div "Set 1" at bounding box center [381, 114] width 149 height 17
type input "GB"
click at [753, 149] on div "Products Business Cards Matte Business Cards Previous Next 100 $ 9" at bounding box center [413, 95] width 827 height 950
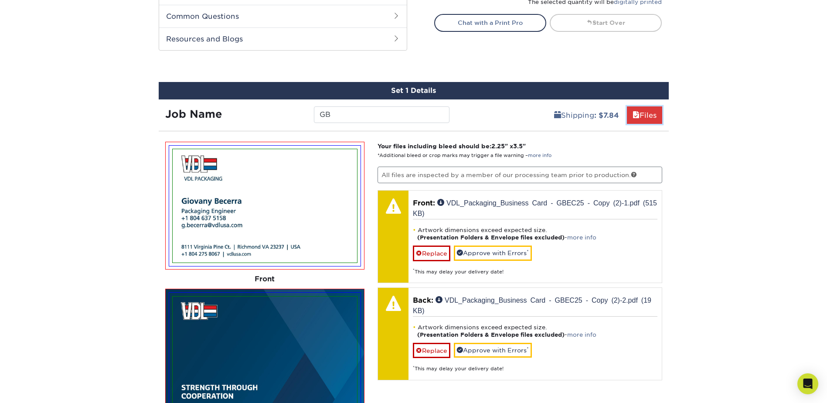
click at [654, 110] on link "Files" at bounding box center [644, 114] width 35 height 17
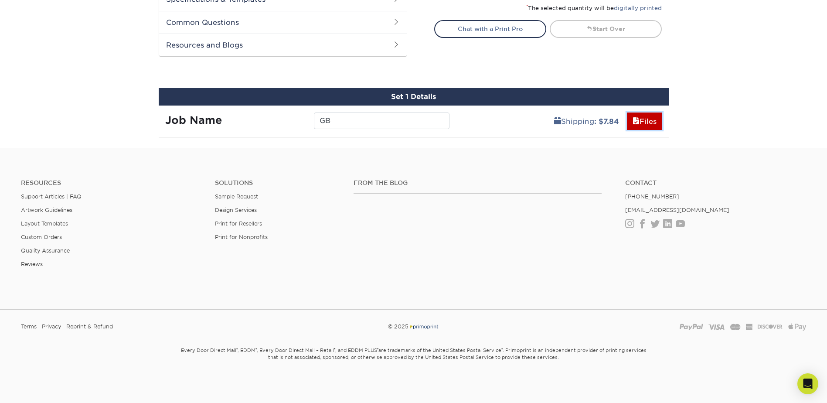
scroll to position [430, 0]
click at [583, 117] on link "Shipping : $7.84" at bounding box center [586, 120] width 76 height 17
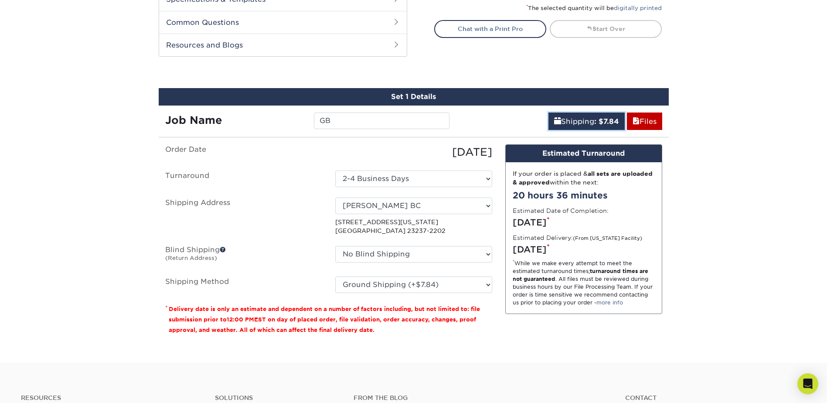
scroll to position [473, 0]
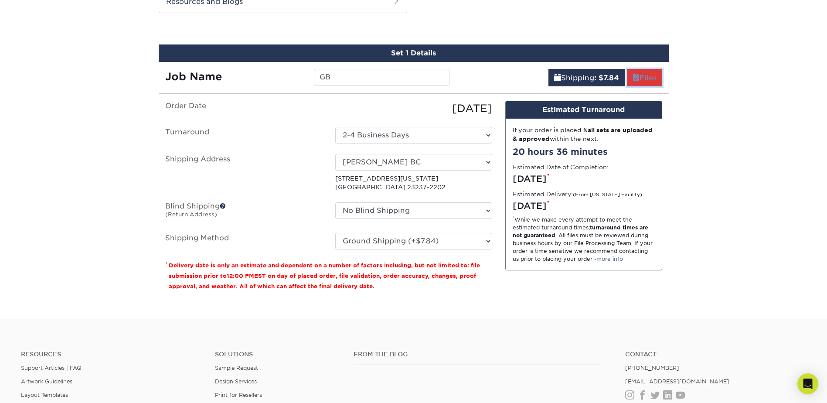
click at [647, 71] on link "Files" at bounding box center [644, 77] width 35 height 17
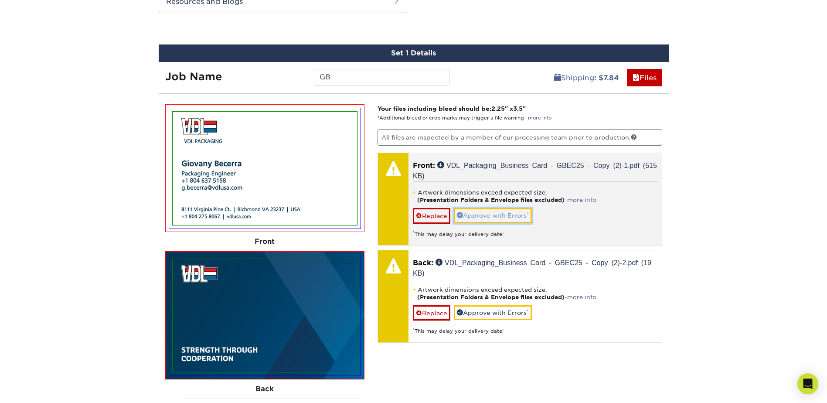
click at [504, 216] on link "Approve with Errors *" at bounding box center [493, 215] width 78 height 15
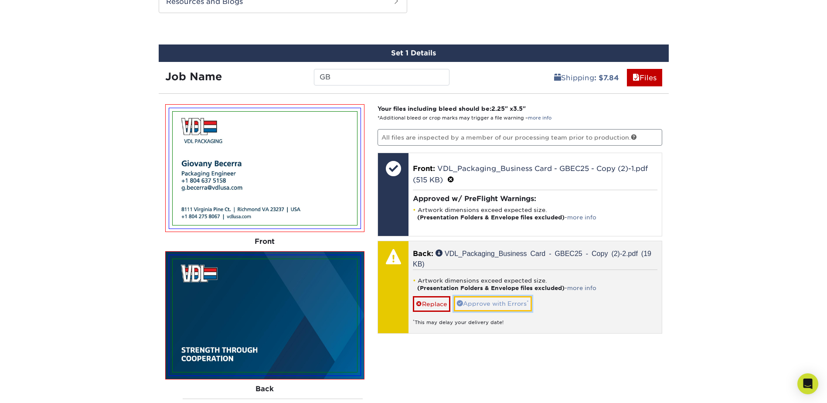
click at [503, 301] on link "Approve with Errors *" at bounding box center [493, 303] width 78 height 15
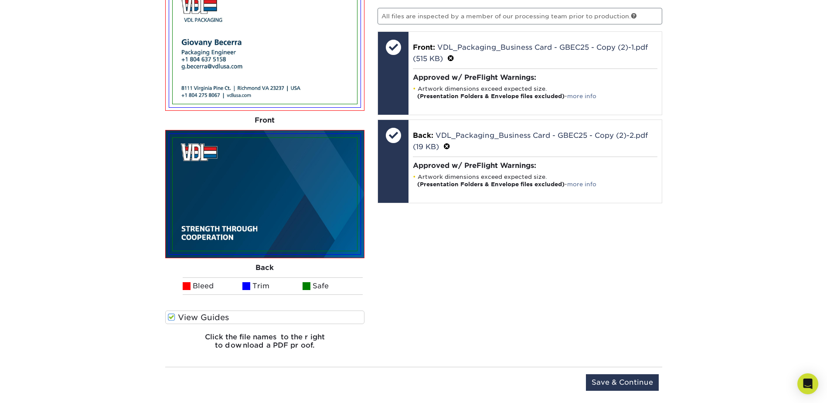
scroll to position [604, 0]
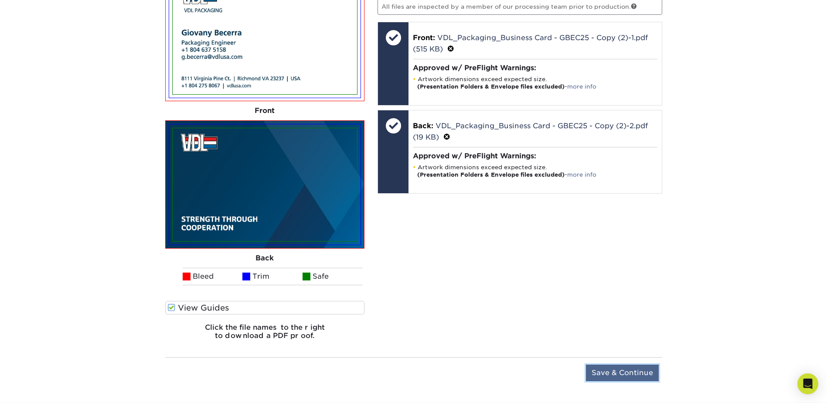
click at [629, 377] on input "Save & Continue" at bounding box center [622, 372] width 73 height 17
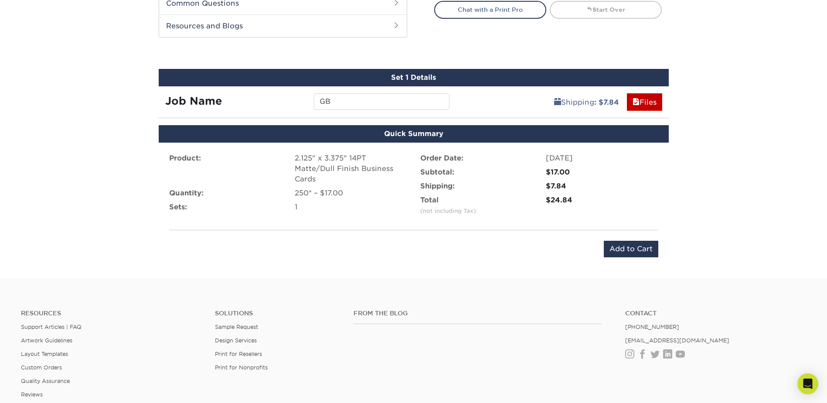
scroll to position [448, 0]
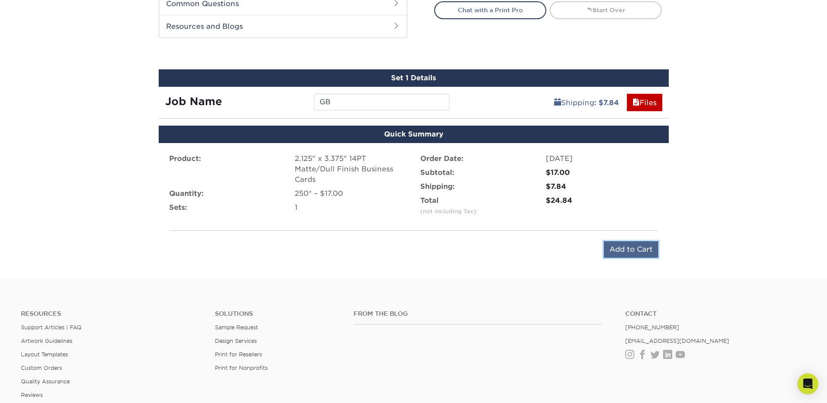
click at [640, 250] on input "Add to Cart" at bounding box center [630, 249] width 54 height 17
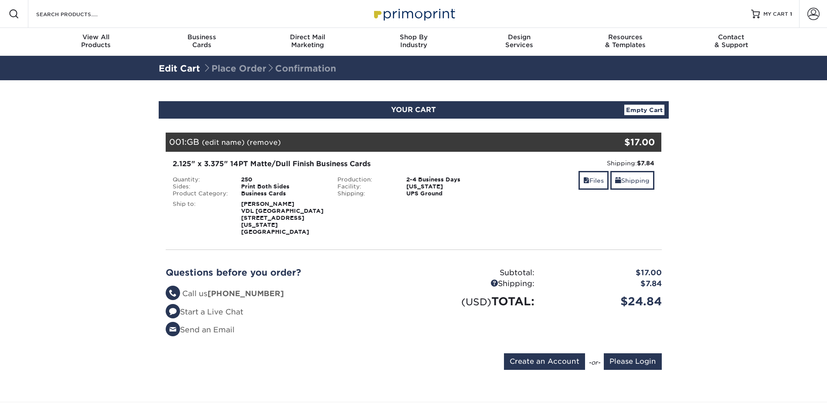
scroll to position [44, 0]
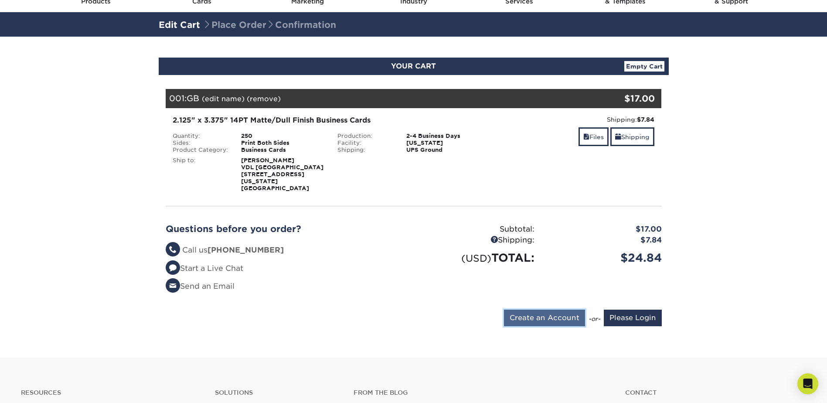
click at [534, 323] on input "Create an Account" at bounding box center [544, 317] width 81 height 17
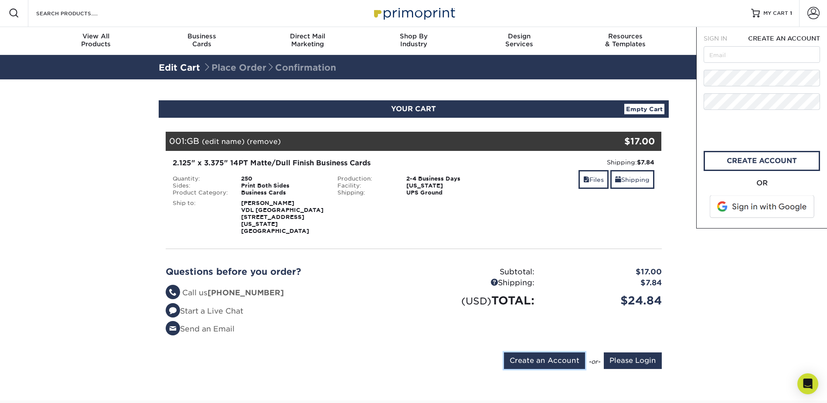
scroll to position [0, 0]
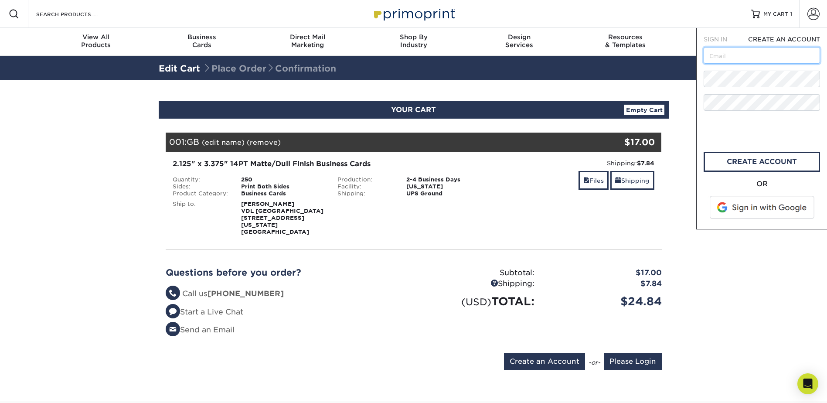
click at [746, 51] on input "text" at bounding box center [761, 55] width 116 height 17
type input "[PERSON_NAME][EMAIL_ADDRESS][DOMAIN_NAME]"
click at [756, 160] on link "create account" at bounding box center [761, 162] width 116 height 20
click at [742, 53] on input "text" at bounding box center [761, 55] width 116 height 17
click at [634, 360] on input "Please Login" at bounding box center [632, 361] width 58 height 17
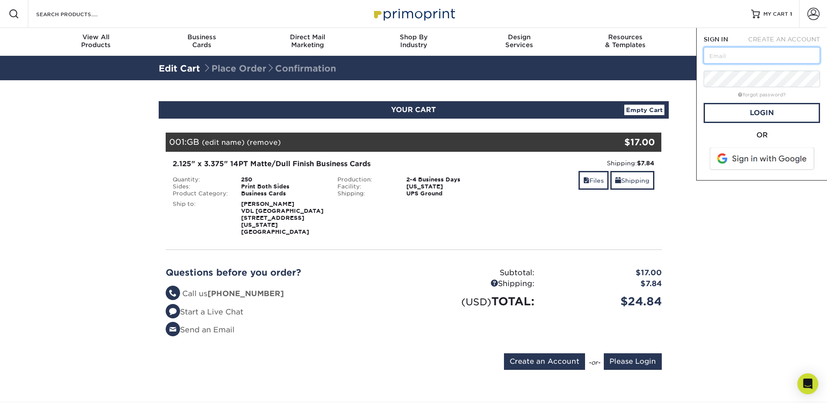
type input "[PERSON_NAME][EMAIL_ADDRESS][DOMAIN_NAME]"
click at [767, 111] on link "Login" at bounding box center [761, 113] width 116 height 20
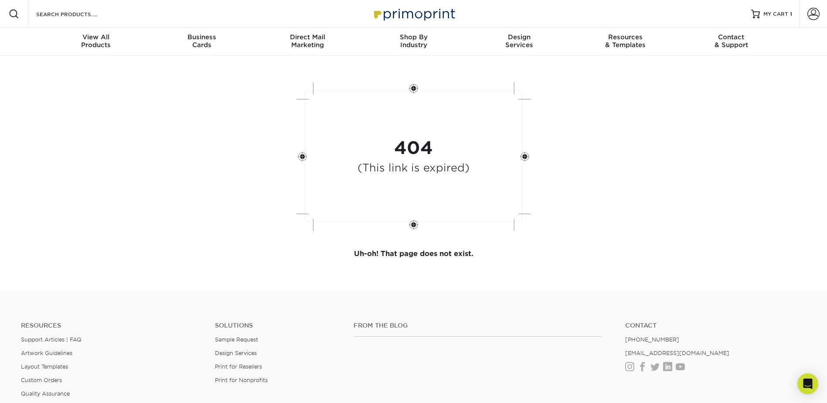
click at [574, 152] on div "404 (This link is expired)" at bounding box center [413, 157] width 523 height 161
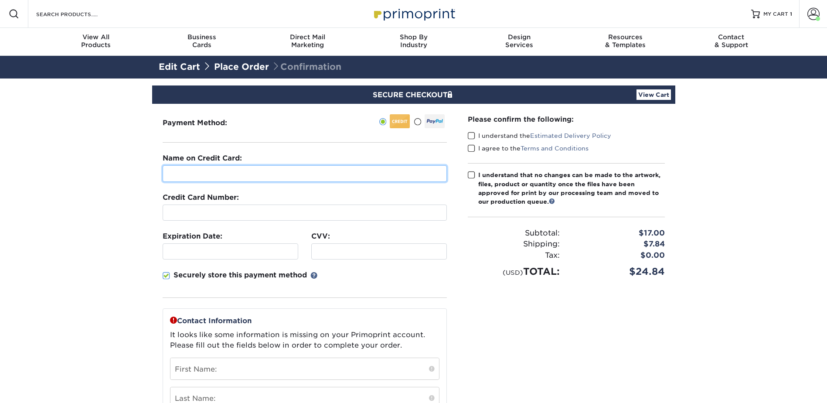
click at [242, 176] on input "text" at bounding box center [305, 173] width 284 height 17
type input "[PERSON_NAME]"
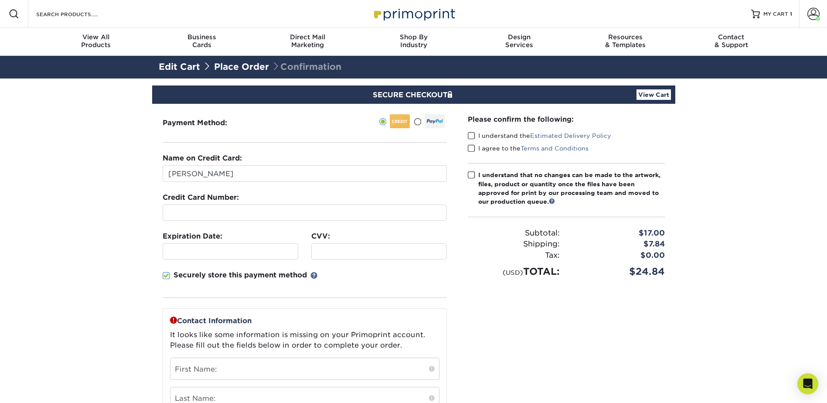
drag, startPoint x: 91, startPoint y: 225, endPoint x: 268, endPoint y: 206, distance: 177.9
click at [102, 222] on section "SECURE CHECKOUT View Cart Payment Method: Name on Credit Card:" at bounding box center [413, 346] width 827 height 537
click at [304, 207] on div at bounding box center [305, 212] width 284 height 16
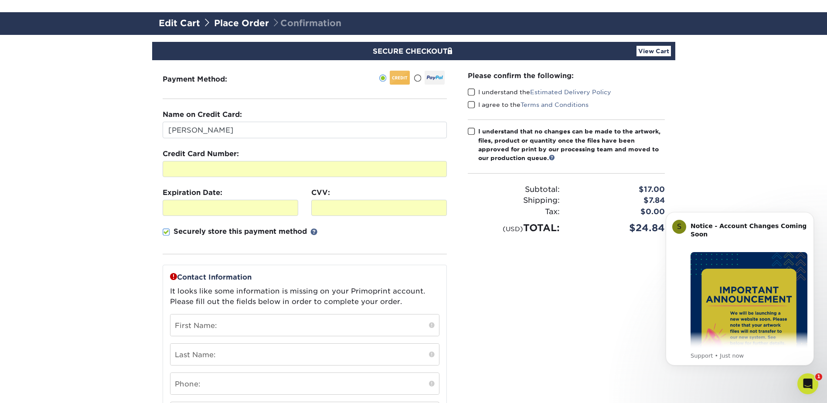
scroll to position [87, 0]
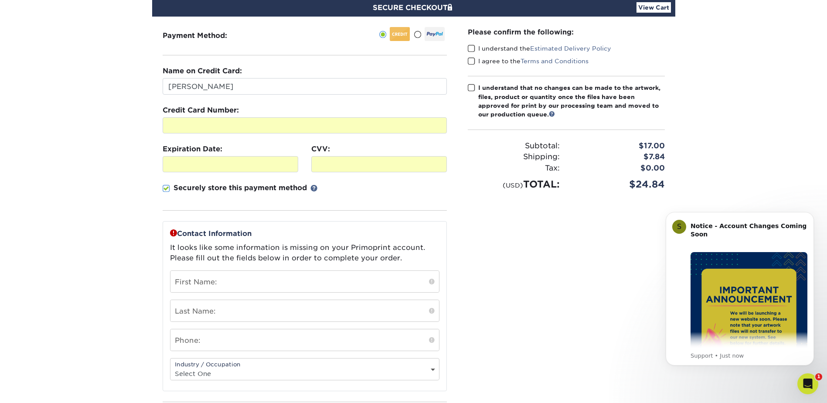
click at [200, 188] on p "Securely store this payment method" at bounding box center [239, 188] width 133 height 10
click at [0, 0] on input "Securely store this payment method" at bounding box center [0, 0] width 0 height 0
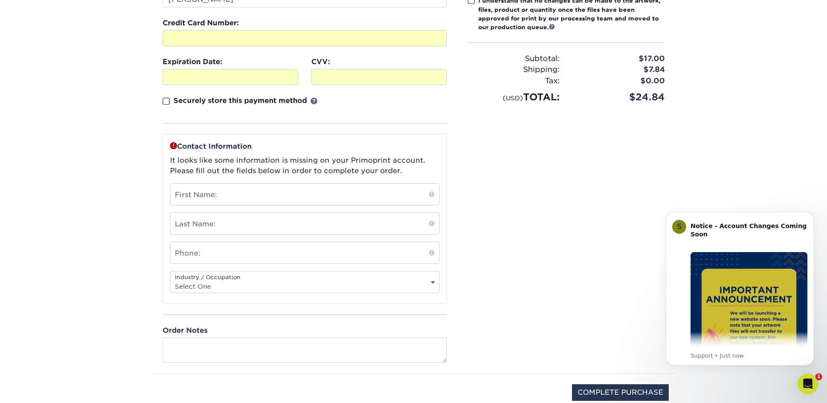
scroll to position [218, 0]
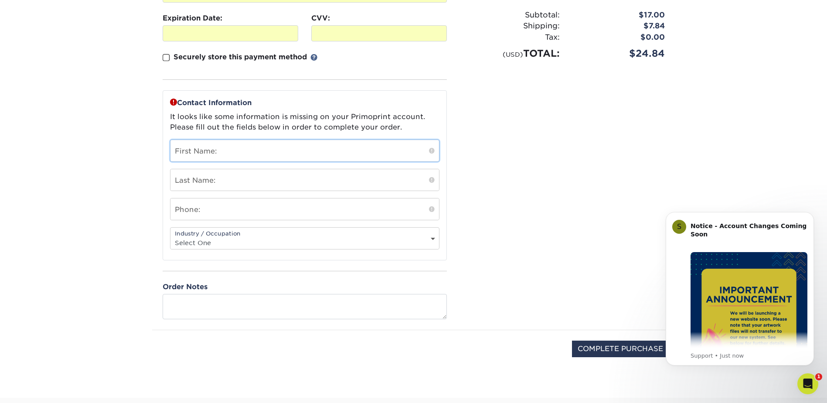
click at [247, 149] on input "text" at bounding box center [304, 150] width 268 height 21
type input "S."
type input "Ploegmakers"
type input "8049245788"
click at [89, 215] on section "SECURE CHECKOUT View Cart Payment Method: Name on Credit Card: S." at bounding box center [413, 129] width 827 height 537
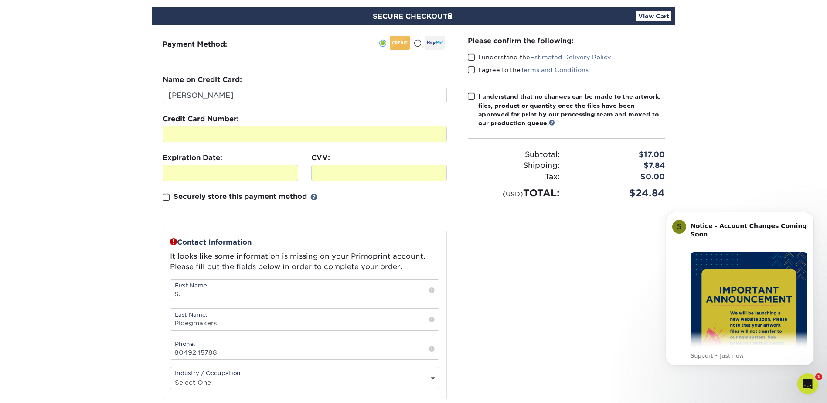
scroll to position [0, 0]
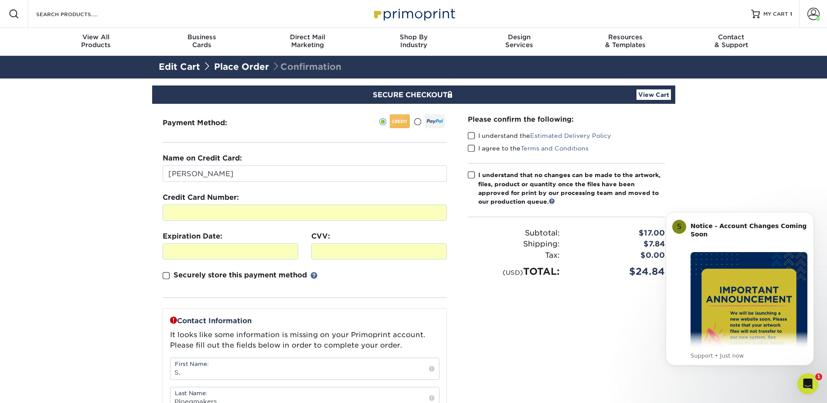
click at [471, 136] on span at bounding box center [471, 136] width 7 height 8
click at [0, 0] on input "I understand the Estimated Delivery Policy" at bounding box center [0, 0] width 0 height 0
click at [470, 176] on span at bounding box center [471, 175] width 7 height 8
click at [0, 0] on input "I understand that no changes can be made to the artwork, files, product or quan…" at bounding box center [0, 0] width 0 height 0
click at [470, 148] on span at bounding box center [471, 148] width 7 height 8
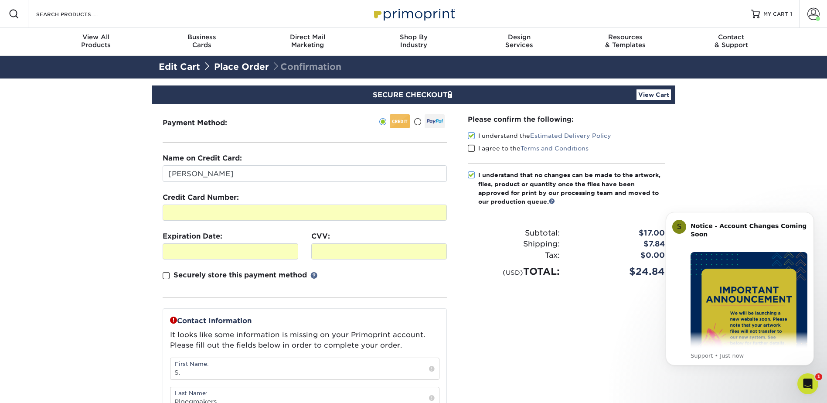
click at [0, 0] on input "I agree to the Terms and Conditions" at bounding box center [0, 0] width 0 height 0
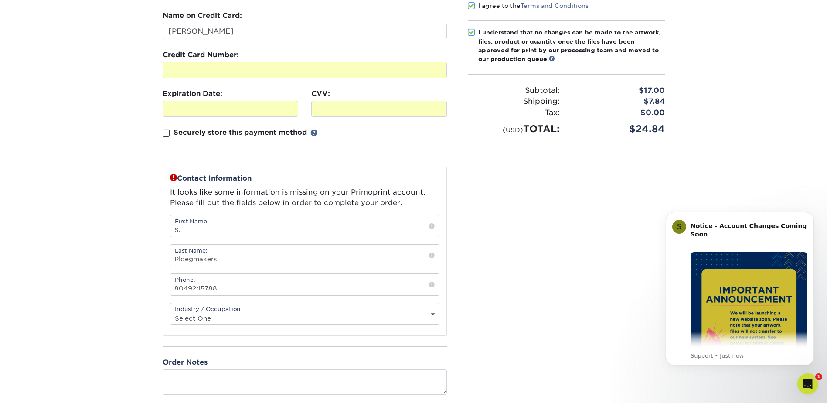
scroll to position [261, 0]
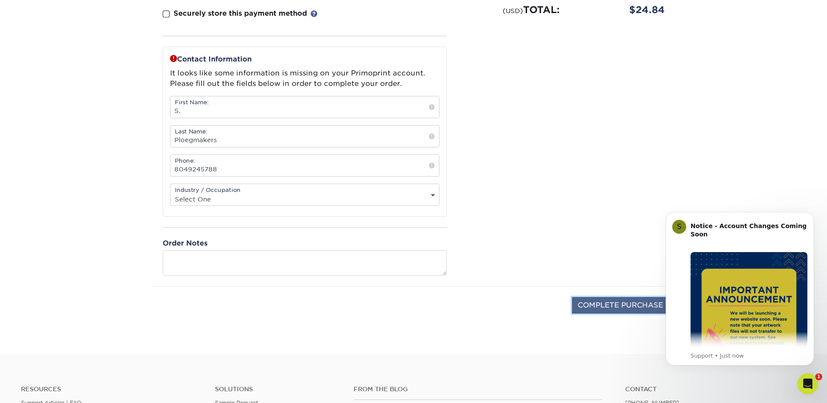
click at [610, 297] on input "COMPLETE PURCHASE" at bounding box center [620, 305] width 97 height 17
type input "COMPLETE PURCHASE"
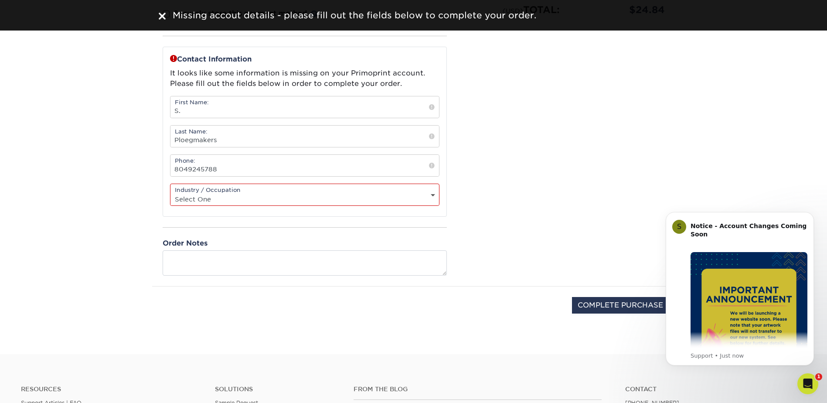
click at [313, 198] on select "Select One Administrative Executive Human Resources Construction Education Ente…" at bounding box center [304, 199] width 268 height 13
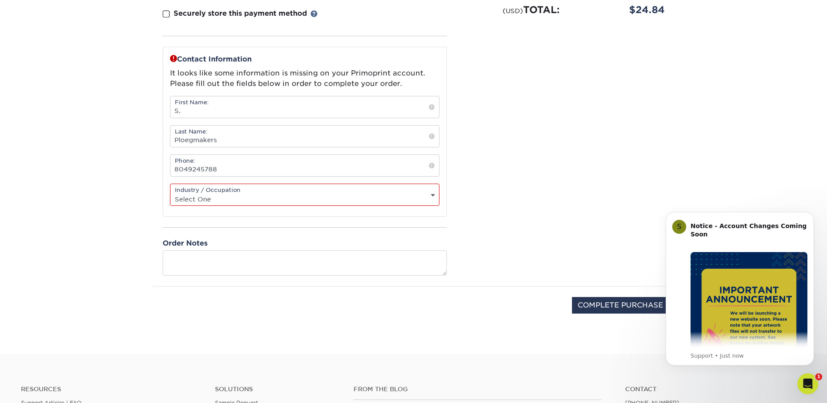
select select "21"
click at [170, 193] on select "Select One Administrative Executive Human Resources Construction Education Ente…" at bounding box center [304, 199] width 268 height 13
click at [523, 164] on div "Please confirm the following: I understand the Estimated Delivery Policy I agre…" at bounding box center [566, 64] width 218 height 444
click at [635, 308] on input "COMPLETE PURCHASE" at bounding box center [620, 305] width 97 height 17
type input "PROCESSING, PLEASE WAIT..."
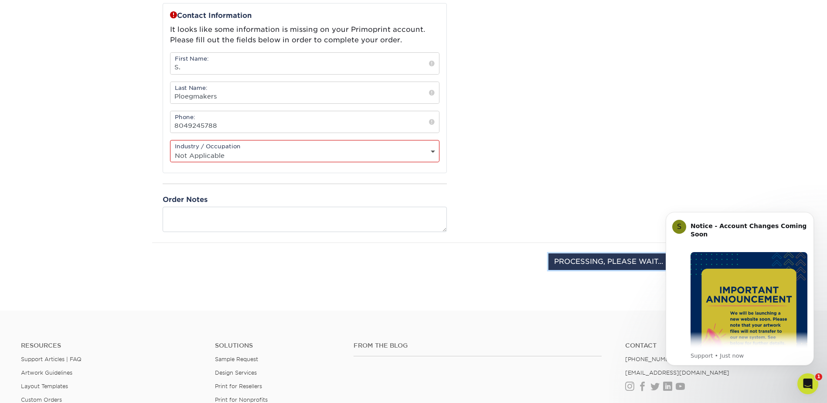
scroll to position [0, 0]
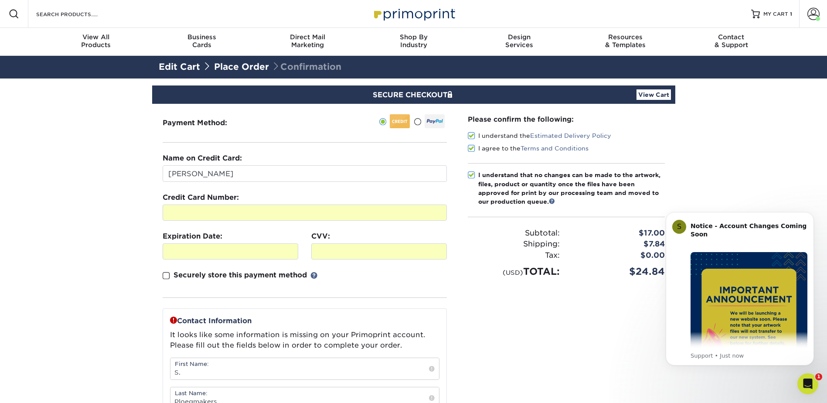
click at [487, 254] on div "Tax:" at bounding box center [513, 255] width 105 height 11
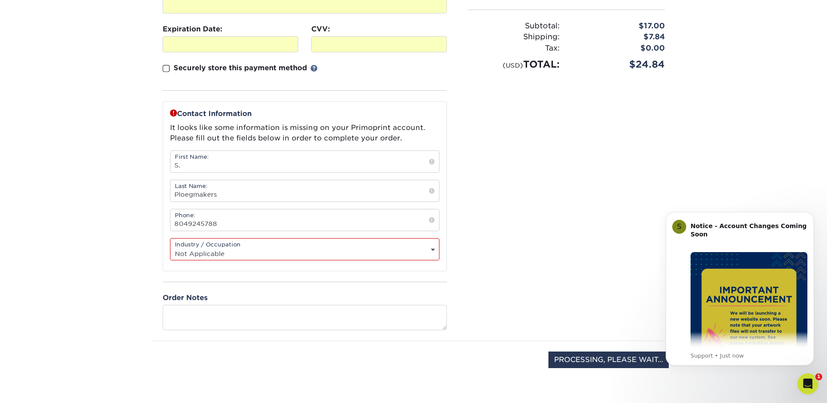
scroll to position [218, 0]
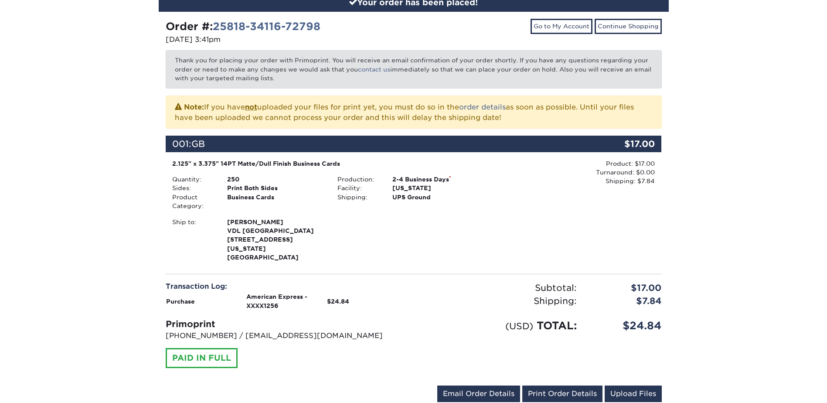
scroll to position [131, 0]
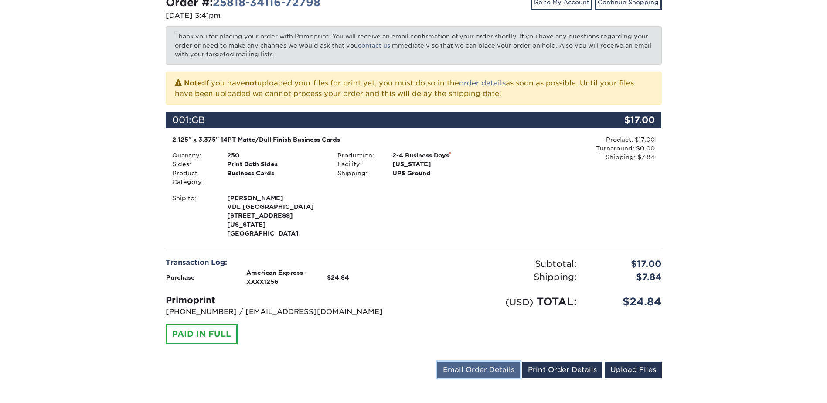
click at [504, 361] on link "Email Order Details" at bounding box center [478, 369] width 83 height 17
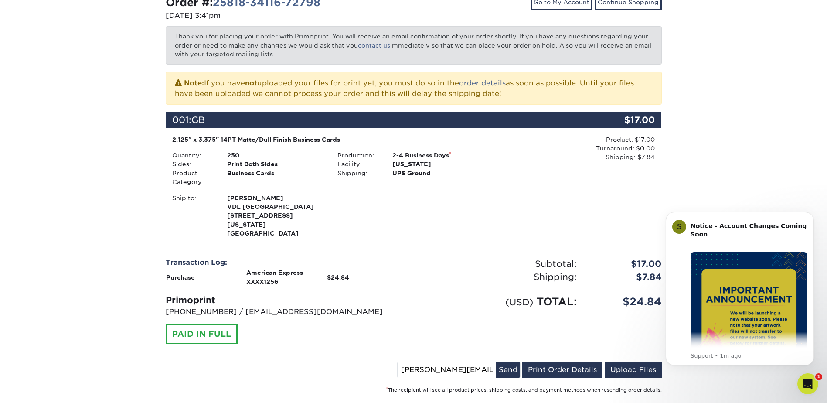
scroll to position [0, 0]
